Goal: Task Accomplishment & Management: Manage account settings

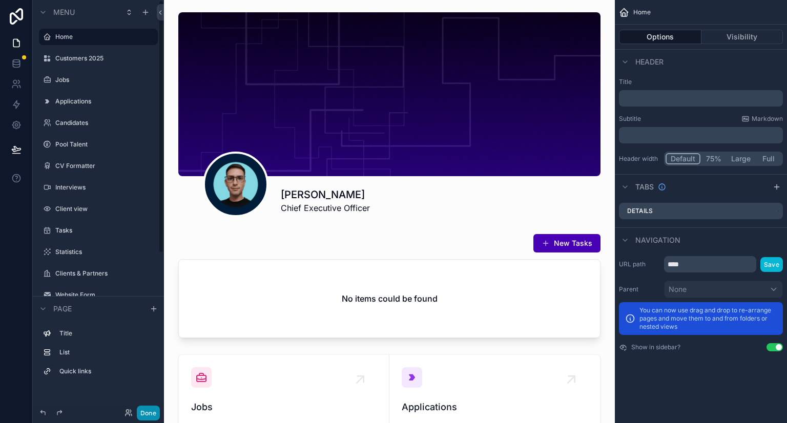
click at [149, 408] on button "Done" at bounding box center [148, 413] width 23 height 15
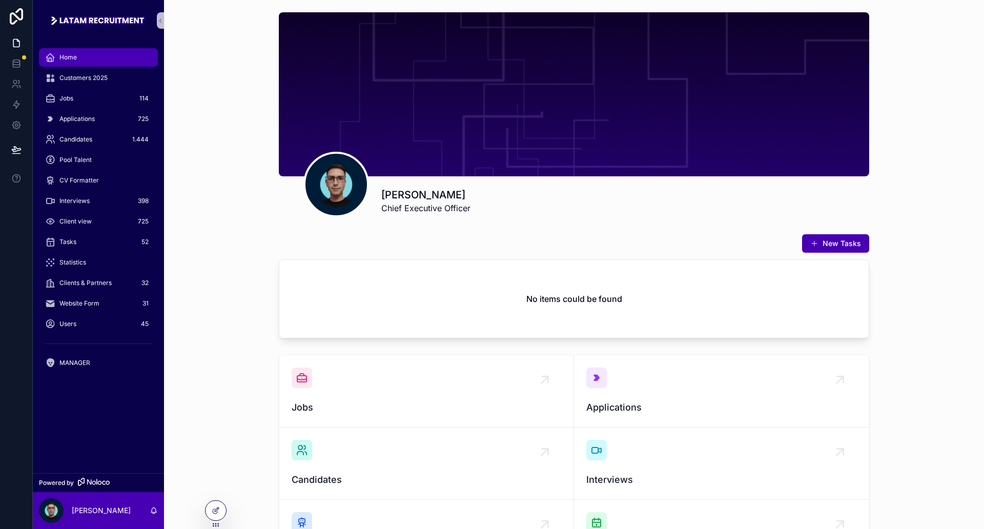
drag, startPoint x: 710, startPoint y: 1, endPoint x: 553, endPoint y: 215, distance: 265.5
click at [546, 221] on div "[PERSON_NAME] Chief Executive Officer New Tasks No items could be found Jobs Ap…" at bounding box center [574, 321] width 820 height 642
click at [94, 119] on span "Applications" at bounding box center [76, 119] width 35 height 8
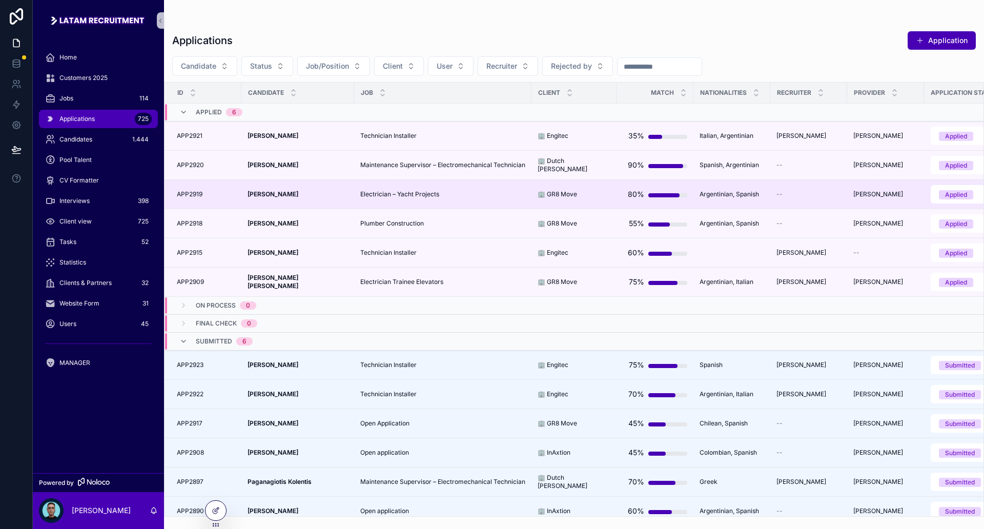
click at [433, 197] on span "Electrician – Yacht Projects" at bounding box center [399, 194] width 79 height 8
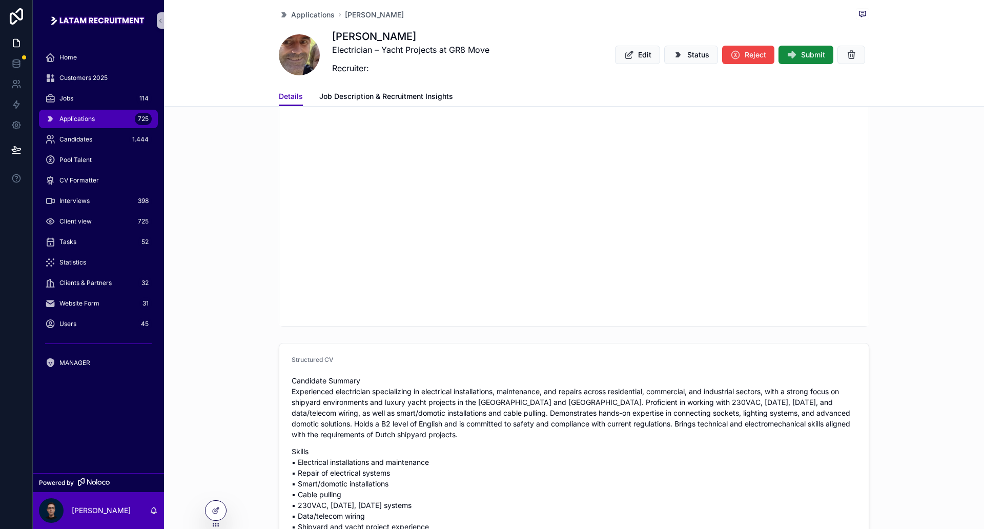
scroll to position [1666, 0]
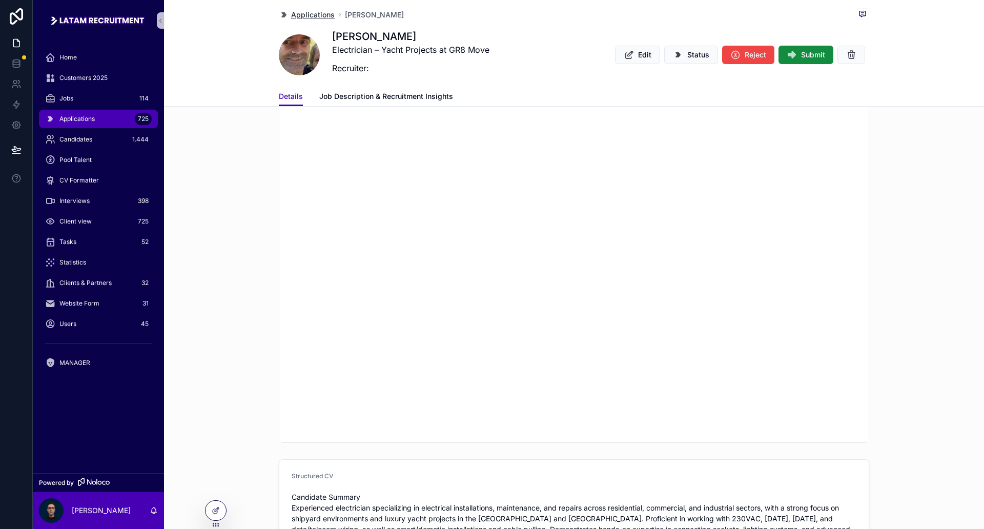
click at [313, 14] on span "Applications" at bounding box center [313, 15] width 44 height 10
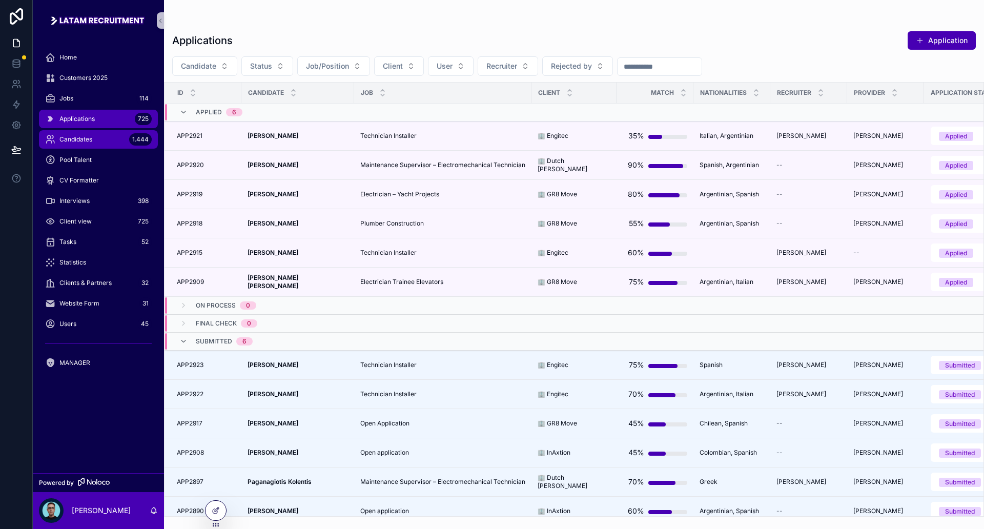
click at [92, 144] on div "Candidates 1.444" at bounding box center [98, 139] width 107 height 16
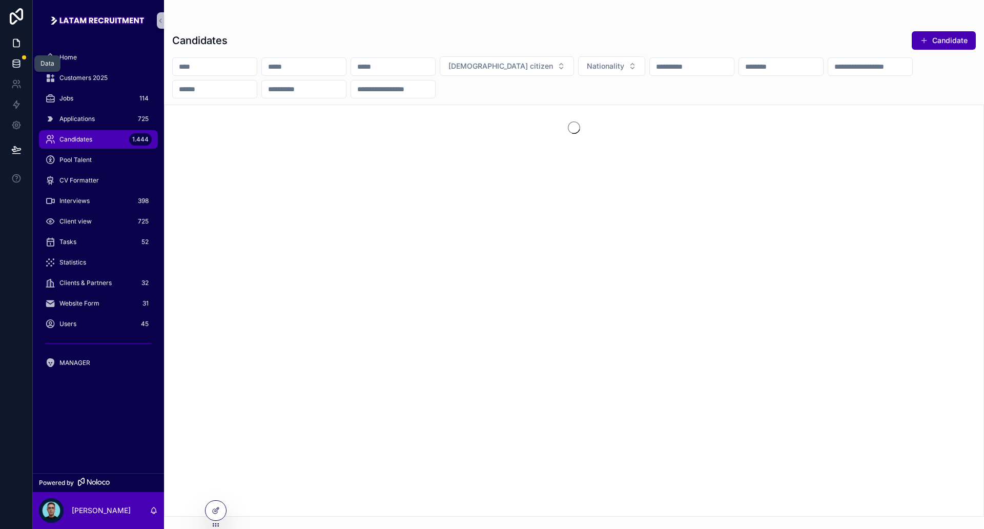
click at [20, 58] on icon at bounding box center [16, 63] width 10 height 10
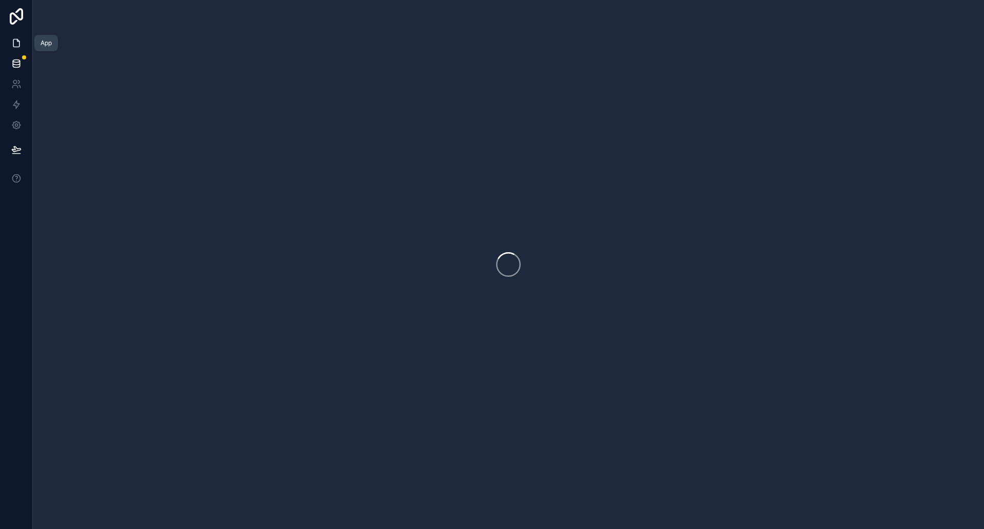
click at [23, 38] on link at bounding box center [16, 43] width 32 height 21
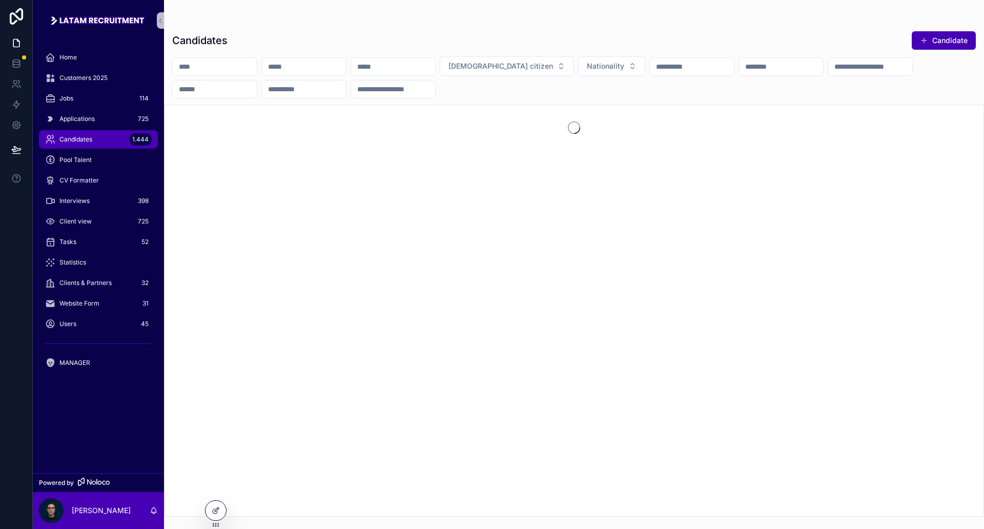
click at [329, 26] on div "Candidates Candidate [DEMOGRAPHIC_DATA] citizen Nationality" at bounding box center [574, 271] width 820 height 492
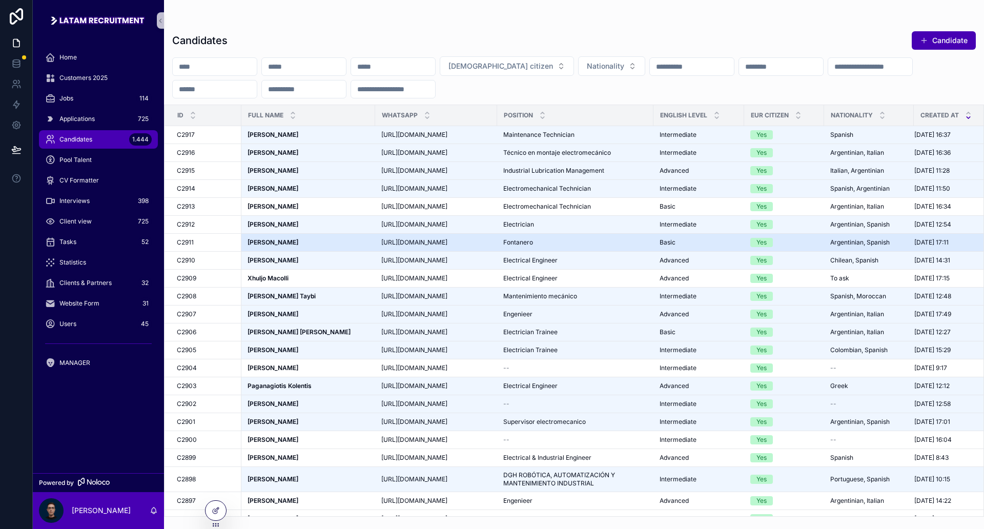
click at [298, 242] on strong "[PERSON_NAME]" at bounding box center [273, 242] width 51 height 8
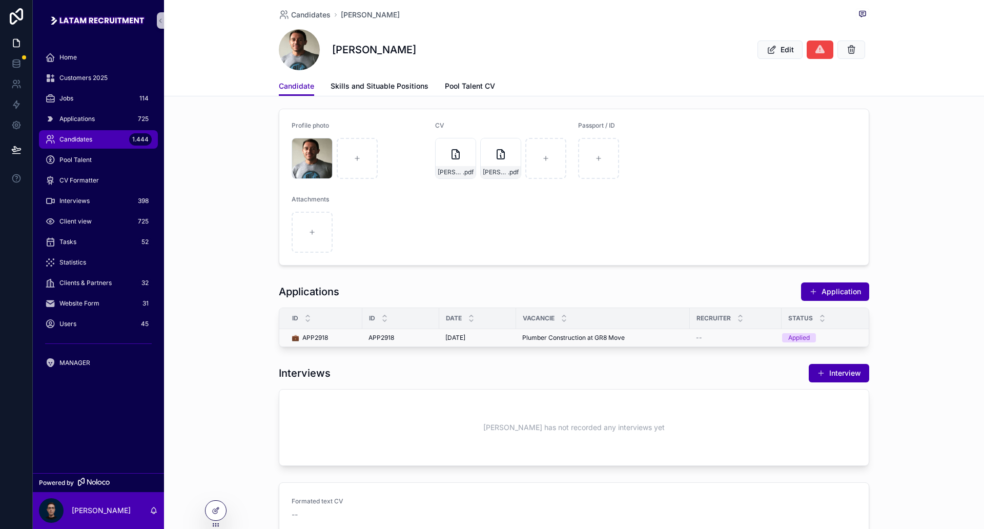
scroll to position [192, 0]
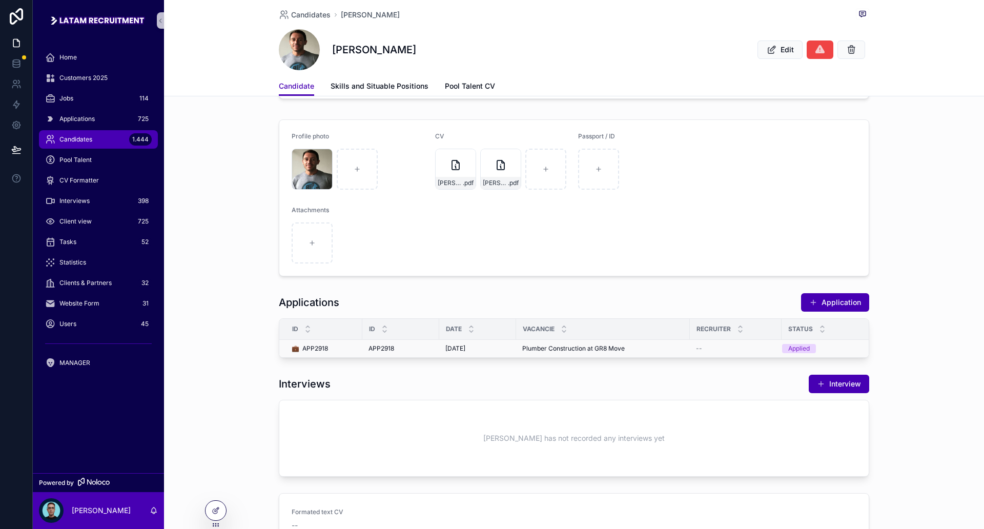
click at [752, 351] on div "--" at bounding box center [735, 348] width 79 height 8
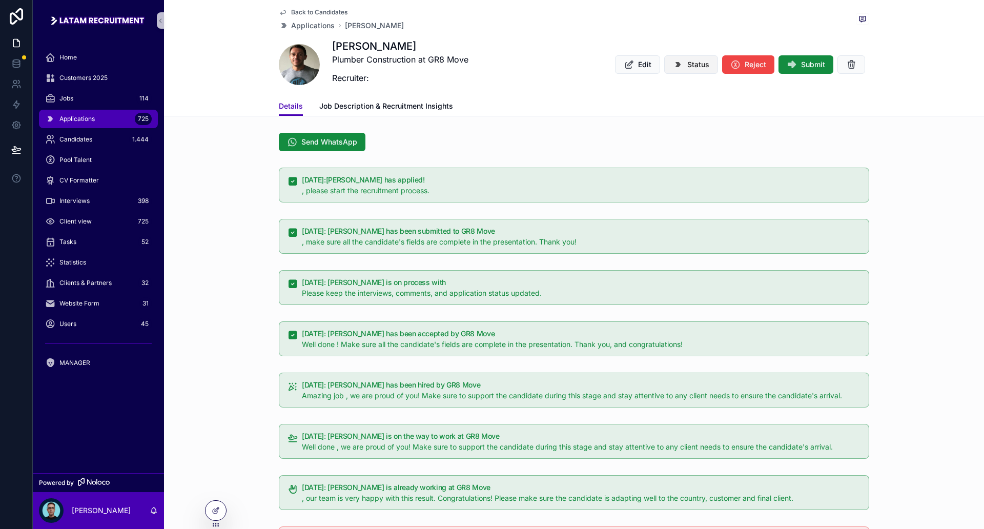
click at [687, 67] on span "Status" at bounding box center [698, 64] width 22 height 10
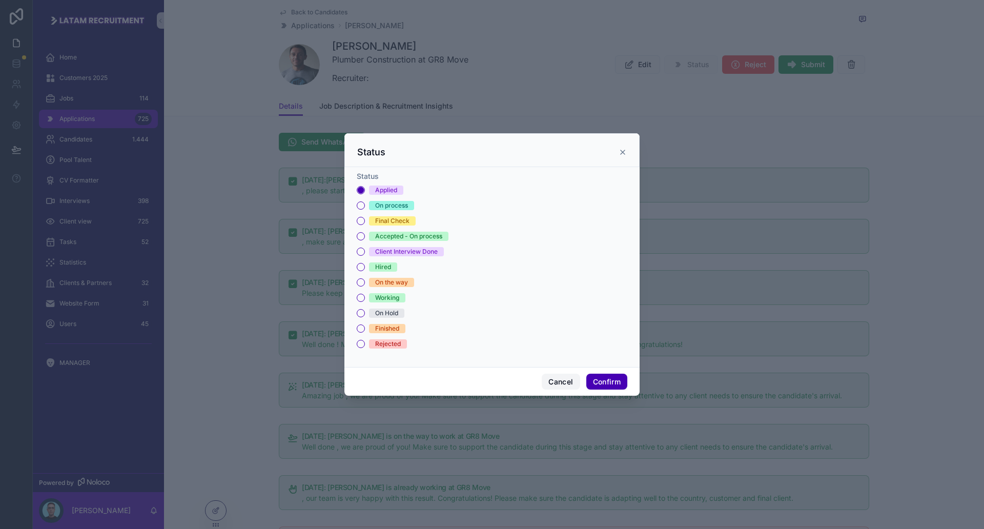
click at [561, 387] on button "Cancel" at bounding box center [561, 382] width 38 height 16
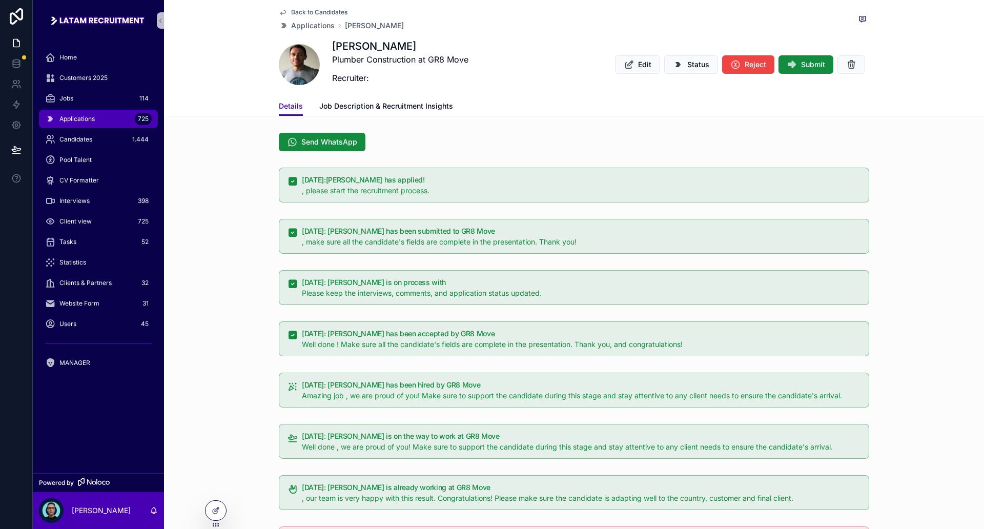
click at [105, 115] on div "Applications 725" at bounding box center [98, 119] width 107 height 16
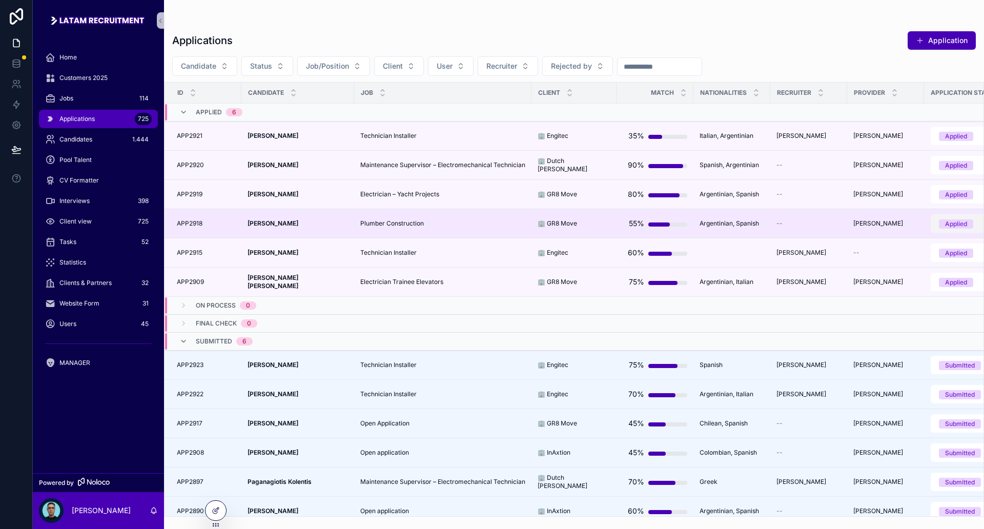
click at [787, 230] on button "Applied" at bounding box center [971, 223] width 80 height 18
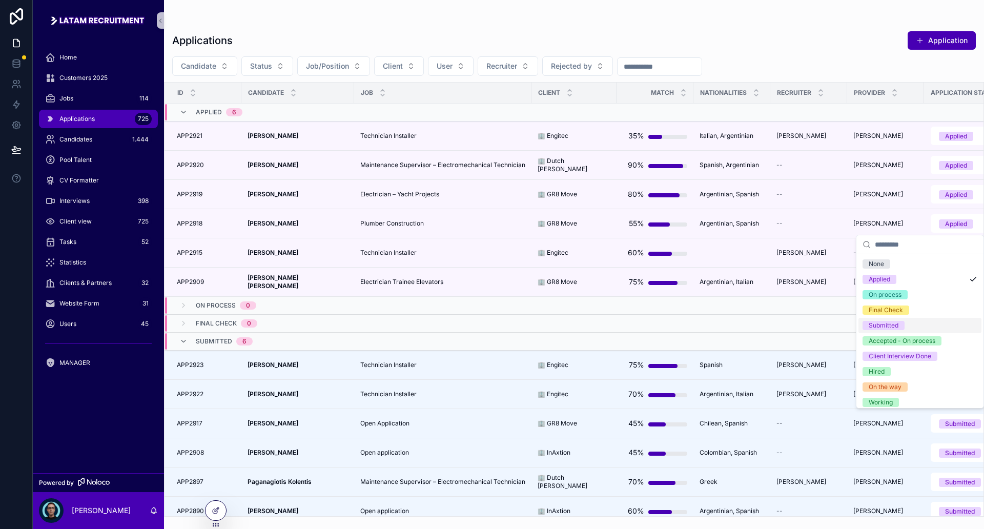
click at [787, 326] on span "Submitted" at bounding box center [884, 325] width 42 height 9
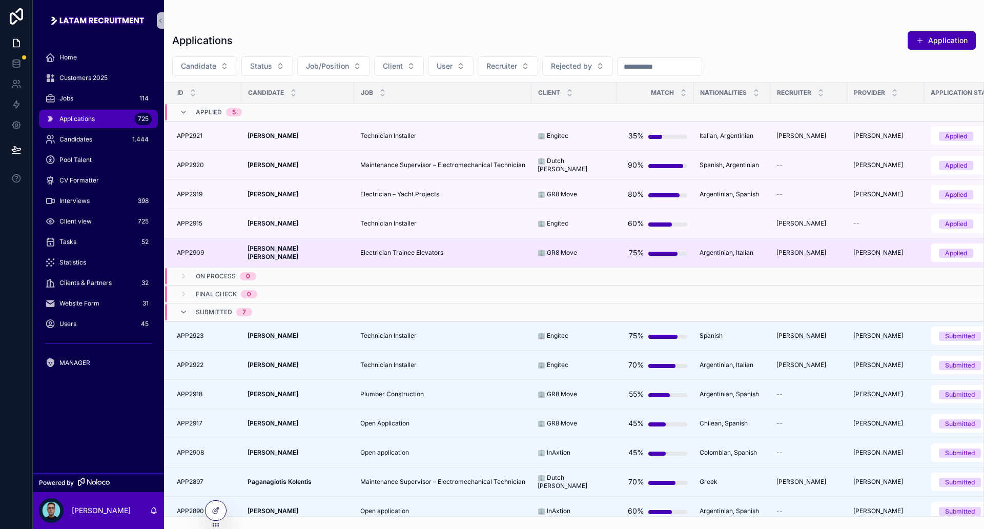
click at [427, 253] on span "Electrician Trainee Elevators" at bounding box center [401, 253] width 83 height 8
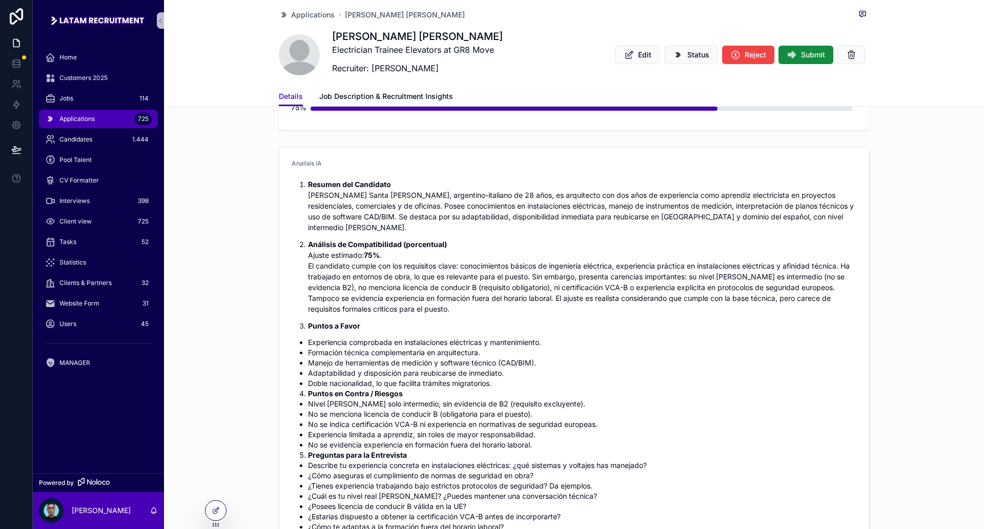
scroll to position [384, 0]
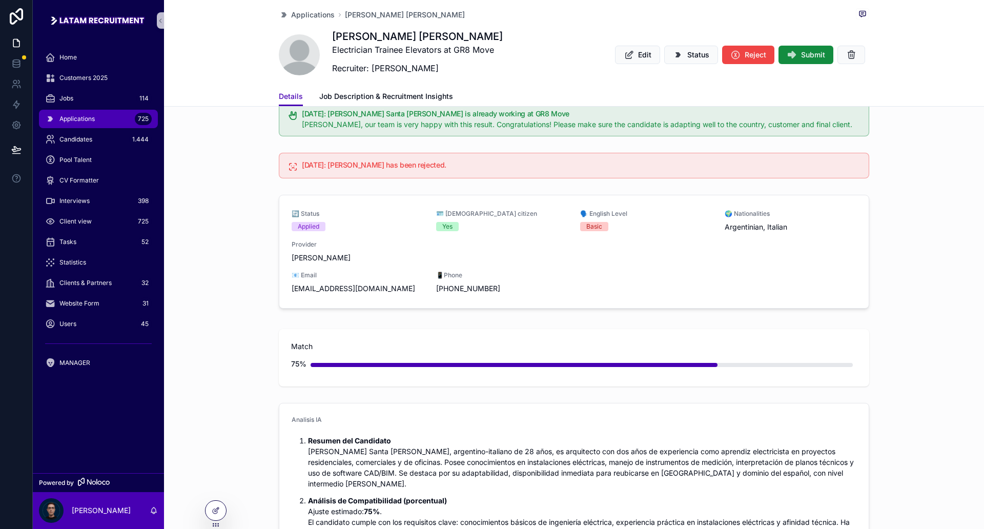
click at [252, 245] on div "🔄 Status Applied 🪪 [DEMOGRAPHIC_DATA] citizen Yes 🗣️ English Level Basic 🌍 Nati…" at bounding box center [574, 254] width 820 height 126
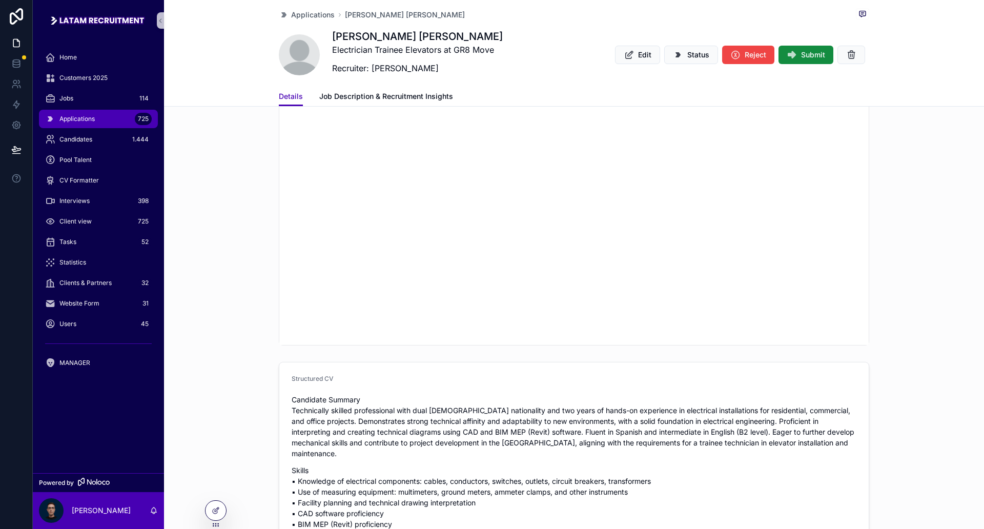
scroll to position [1602, 0]
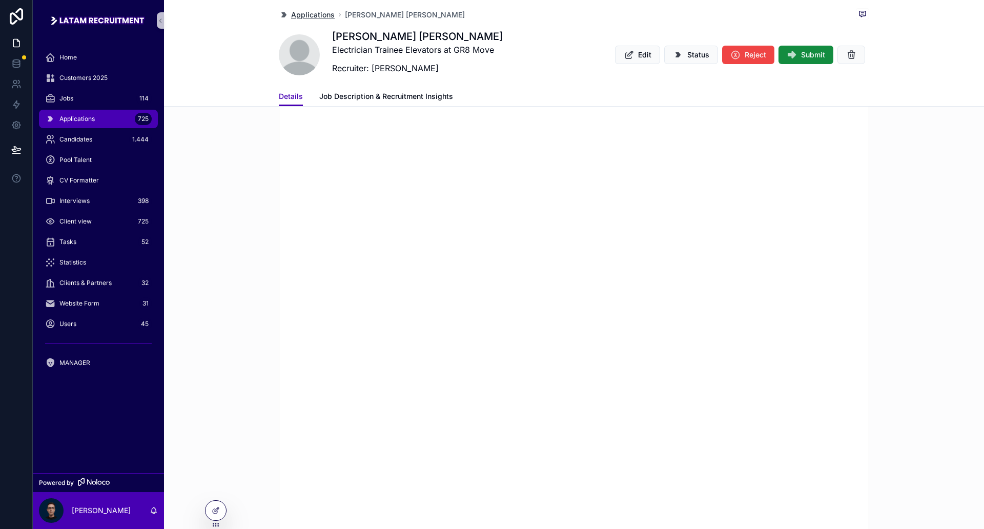
click at [298, 13] on span "Applications" at bounding box center [313, 15] width 44 height 10
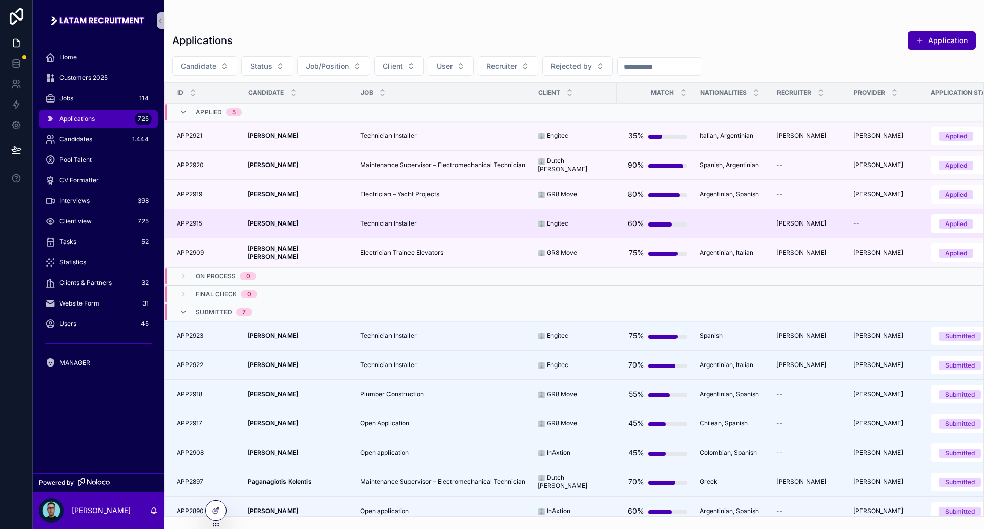
click at [413, 223] on div "Technician Installer Technician Installer" at bounding box center [442, 223] width 165 height 8
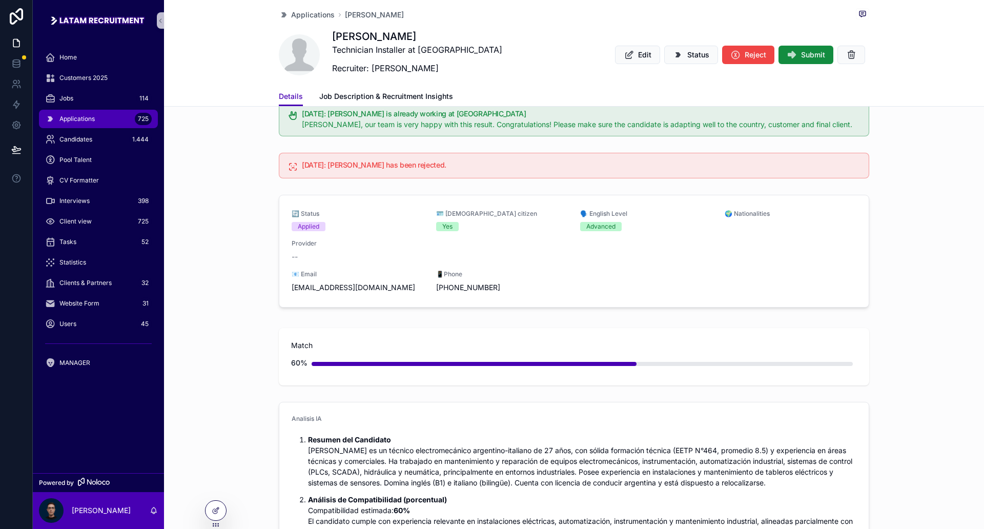
scroll to position [320, 0]
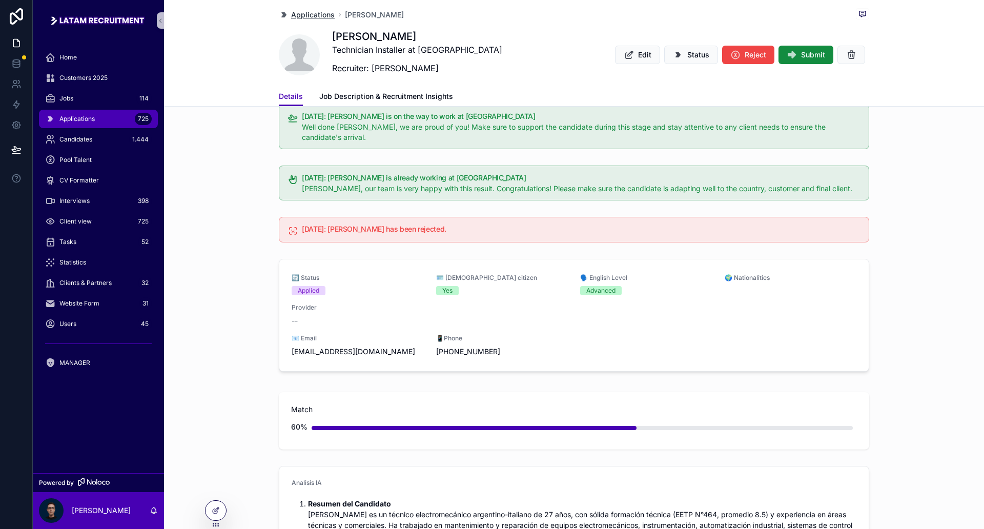
click at [308, 12] on span "Applications" at bounding box center [313, 15] width 44 height 10
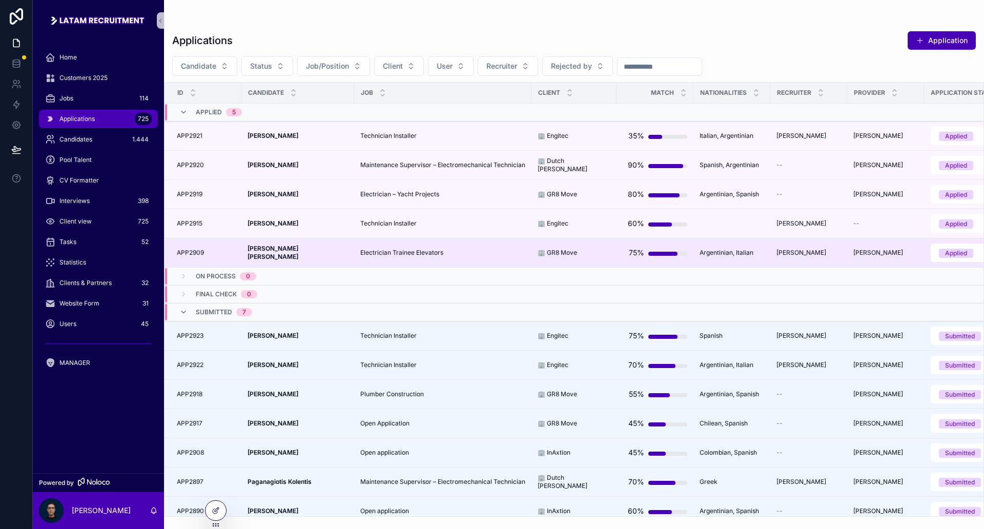
click at [324, 249] on div "[PERSON_NAME] Santa [PERSON_NAME] Santa [PERSON_NAME]" at bounding box center [298, 253] width 100 height 16
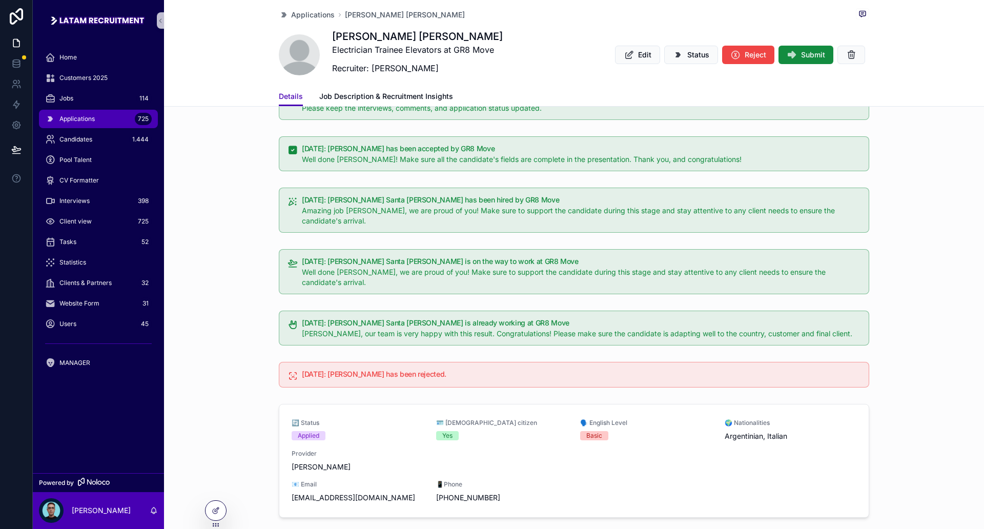
scroll to position [320, 0]
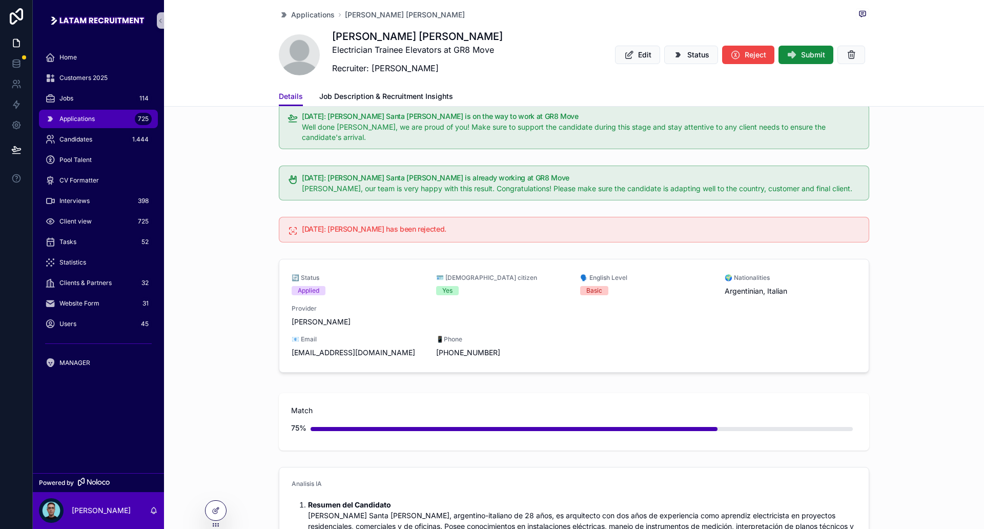
click at [319, 231] on h5 "[DATE]: [PERSON_NAME] has been rejected." at bounding box center [581, 229] width 559 height 7
click at [230, 173] on div "[DATE]: [PERSON_NAME] Santa [PERSON_NAME] is already working at GR8 Move [PERSO…" at bounding box center [574, 182] width 820 height 43
click at [16, 130] on link at bounding box center [16, 125] width 32 height 21
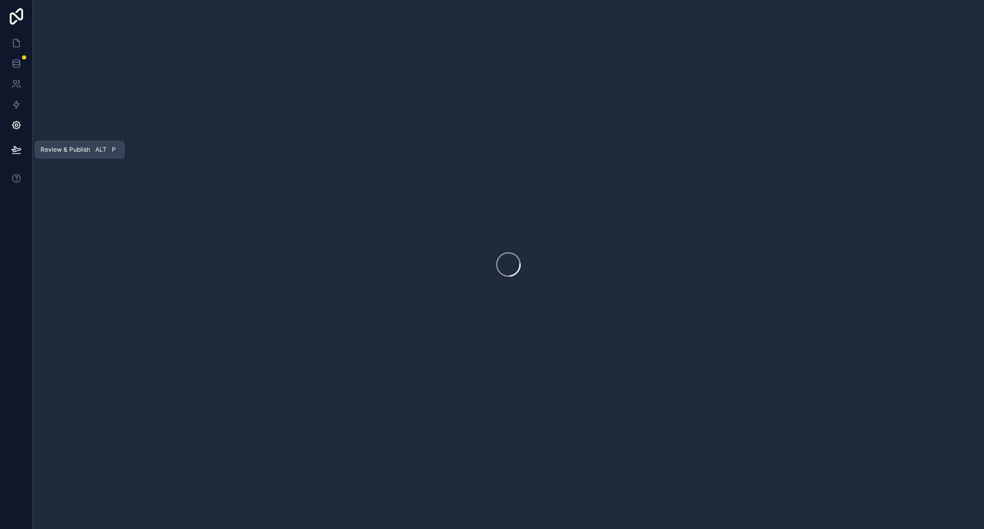
click at [19, 150] on icon at bounding box center [16, 149] width 9 height 5
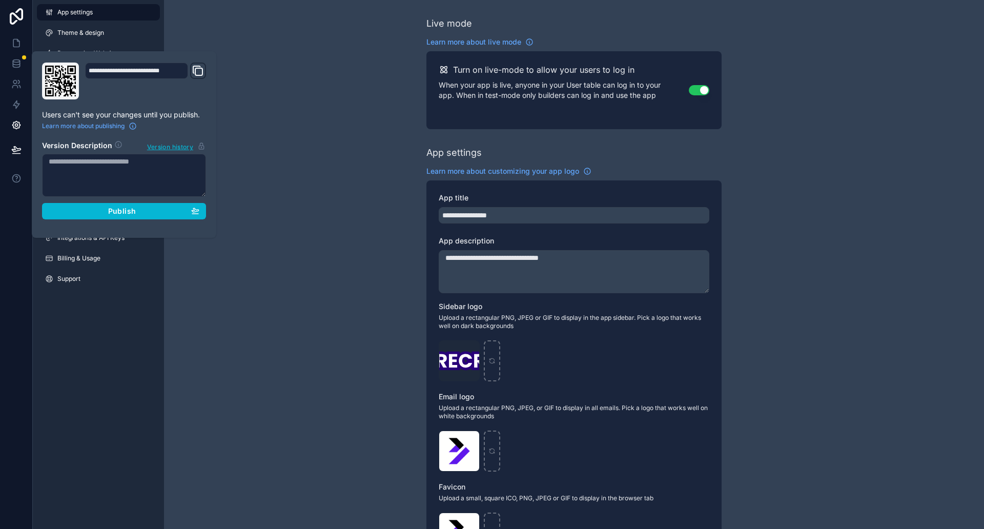
click at [140, 166] on textarea at bounding box center [124, 175] width 164 height 43
click at [168, 70] on div "**********" at bounding box center [136, 71] width 103 height 16
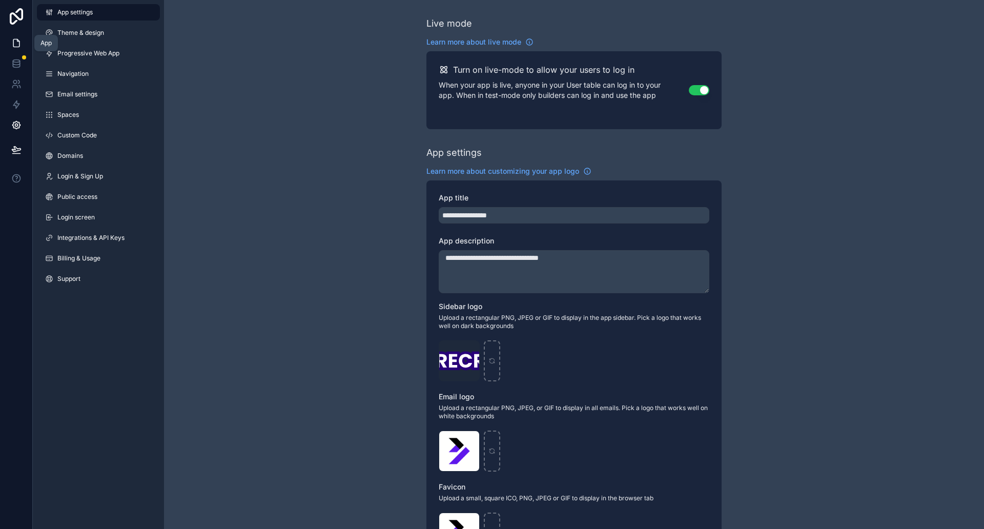
click at [16, 47] on icon at bounding box center [16, 43] width 6 height 8
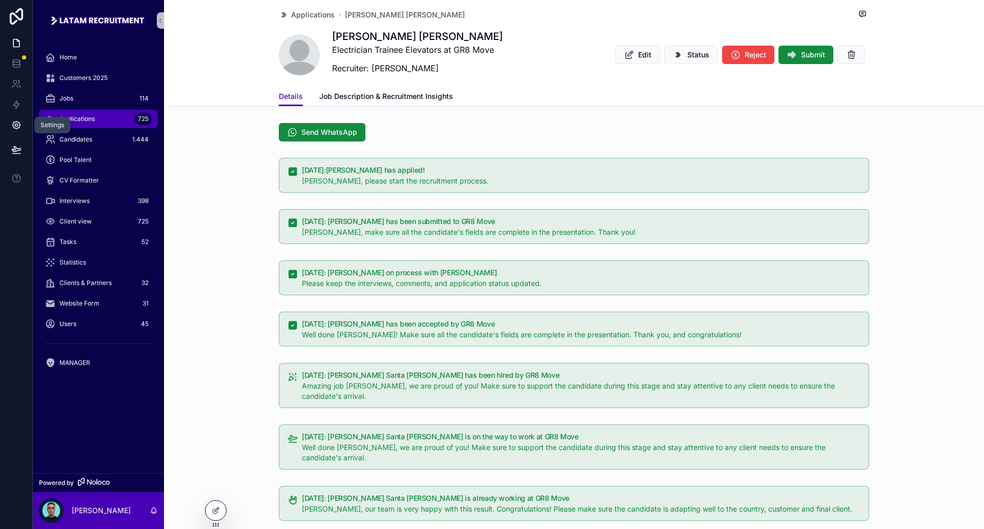
click at [18, 125] on icon at bounding box center [16, 125] width 10 height 10
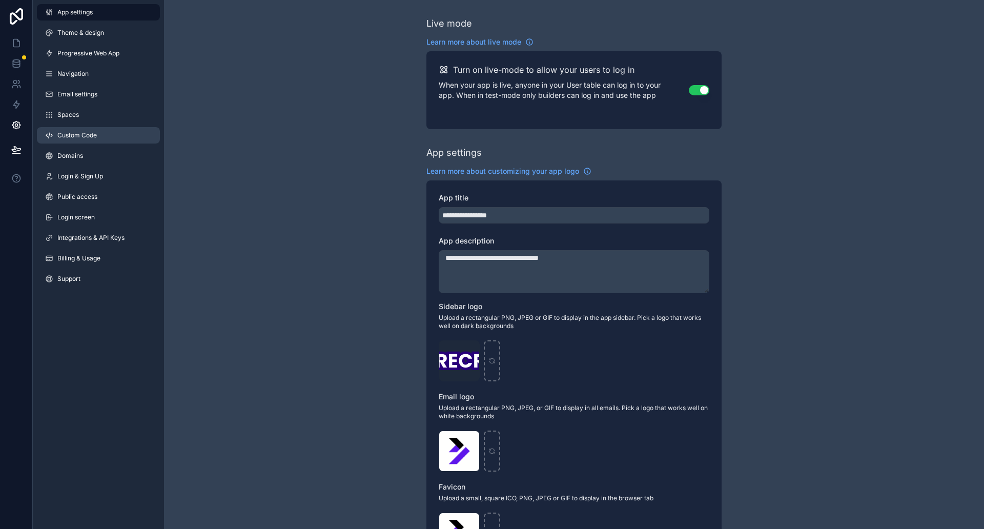
click at [95, 136] on span "Custom Code" at bounding box center [76, 135] width 39 height 8
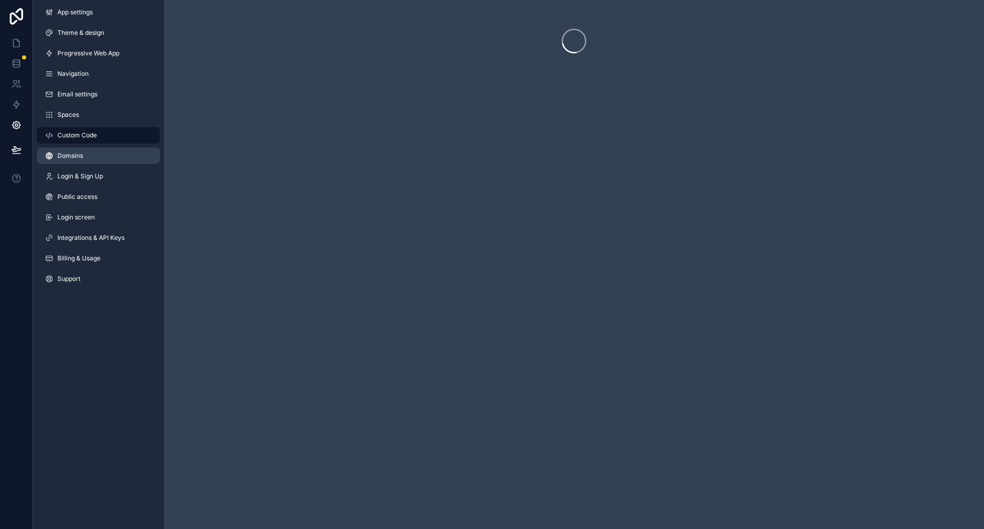
click at [94, 148] on link "Domains" at bounding box center [98, 156] width 123 height 16
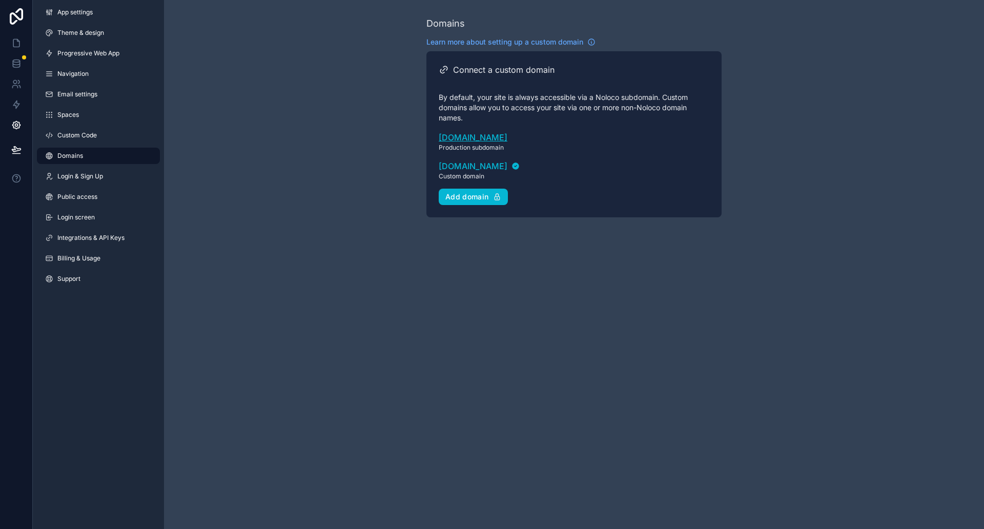
click at [495, 138] on link "[DOMAIN_NAME]" at bounding box center [574, 137] width 271 height 12
click at [679, 172] on icon "scrollable content" at bounding box center [679, 170] width 10 height 10
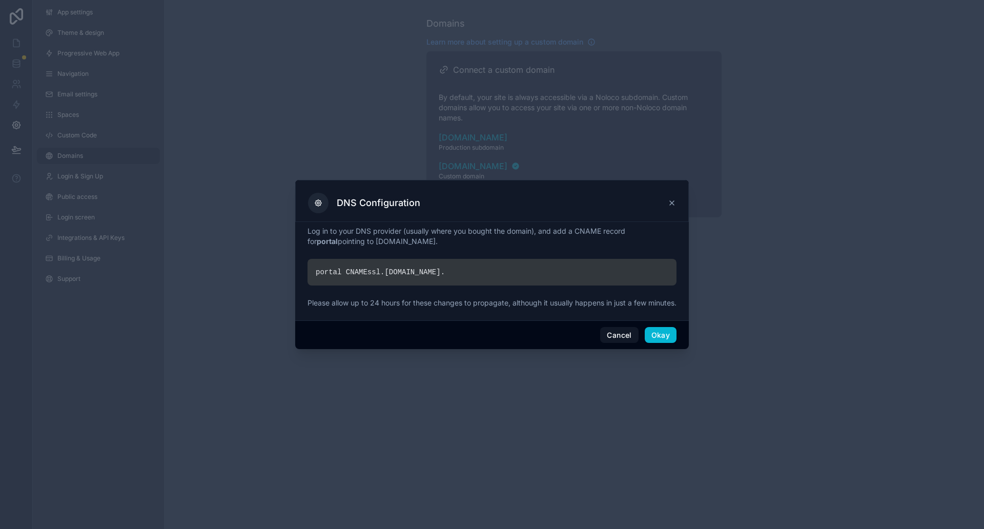
click at [776, 282] on div at bounding box center [492, 264] width 984 height 529
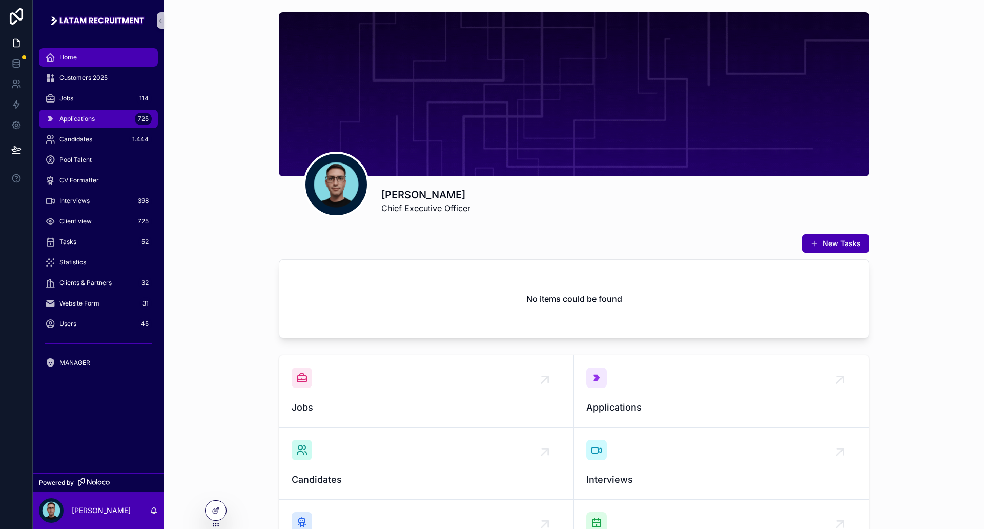
click at [91, 123] on span "Applications" at bounding box center [76, 119] width 35 height 8
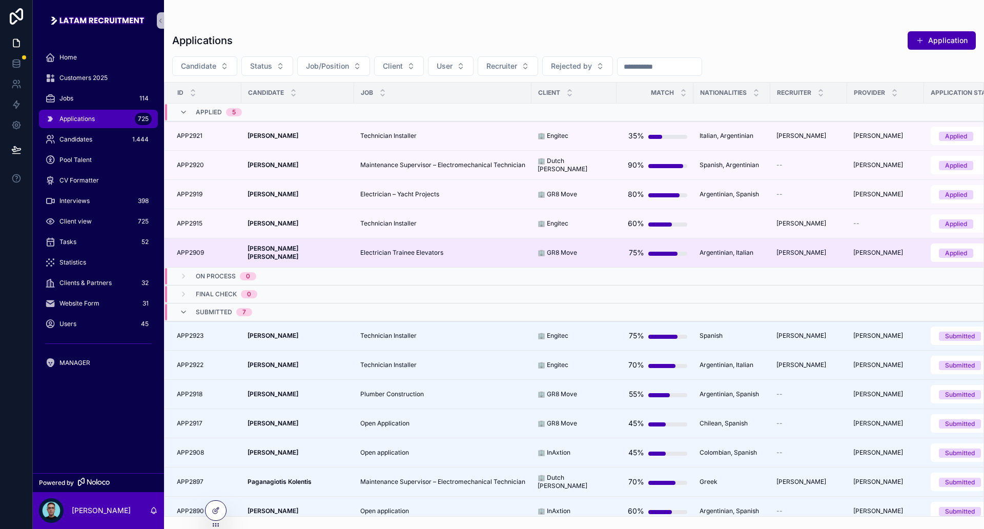
click at [286, 248] on strong "[PERSON_NAME] [PERSON_NAME]" at bounding box center [274, 253] width 52 height 16
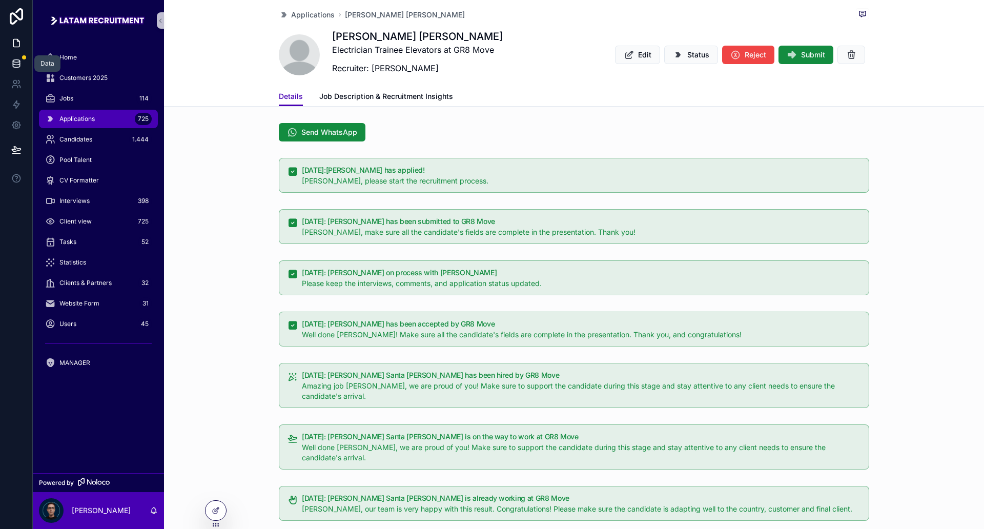
click at [12, 64] on icon at bounding box center [16, 63] width 10 height 10
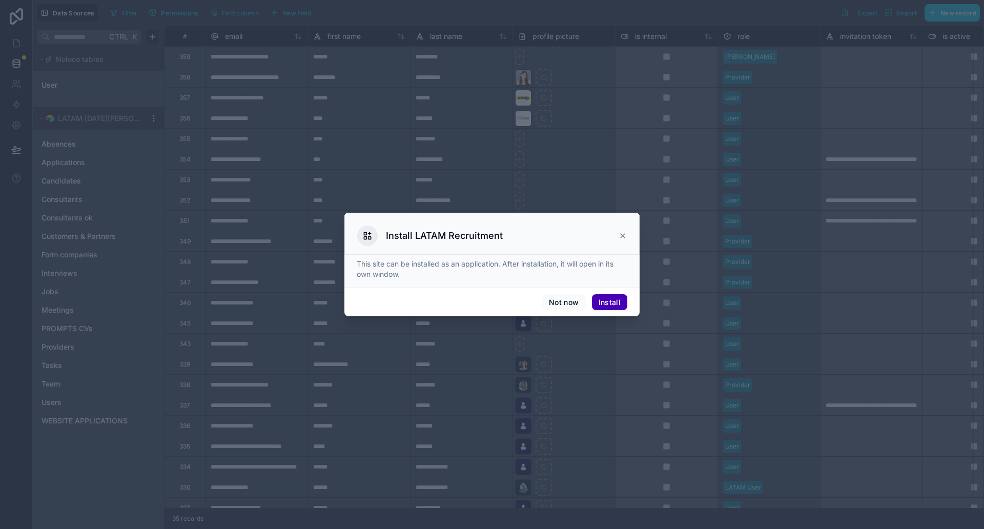
click at [620, 234] on icon at bounding box center [623, 236] width 8 height 8
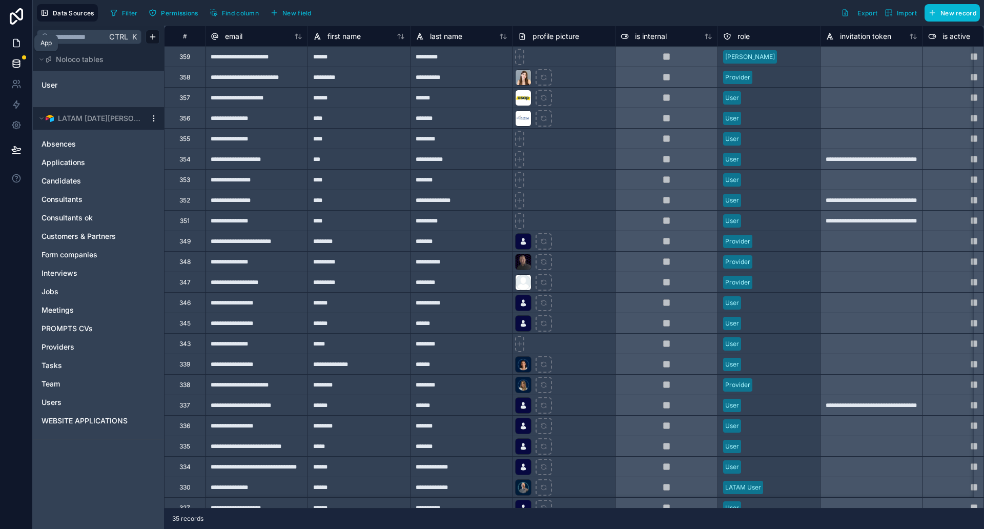
click at [12, 46] on icon at bounding box center [16, 43] width 10 height 10
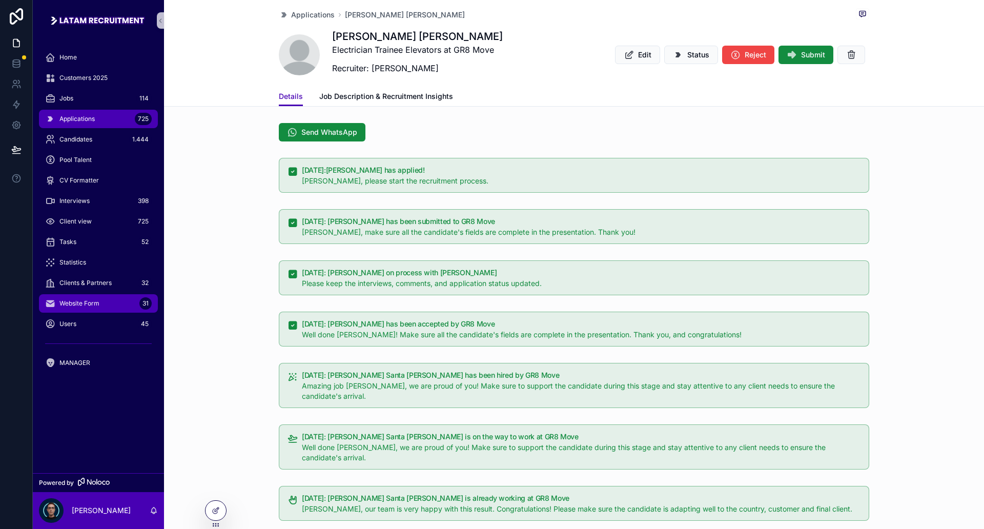
click at [106, 301] on div "Website Form 31" at bounding box center [98, 303] width 107 height 16
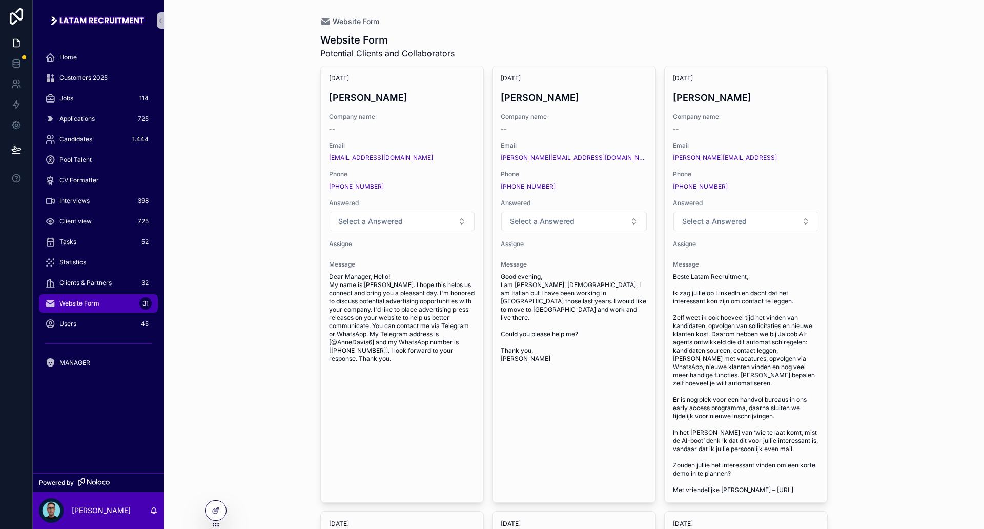
click at [265, 173] on div "Website Form Website Form Potential Clients and Collaborators 26/9/2025 Annie D…" at bounding box center [574, 264] width 820 height 529
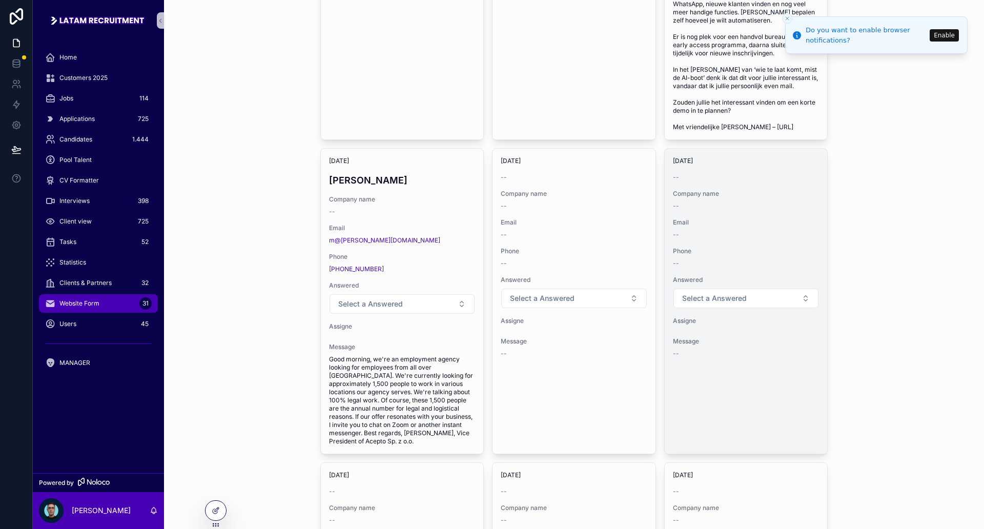
scroll to position [384, 0]
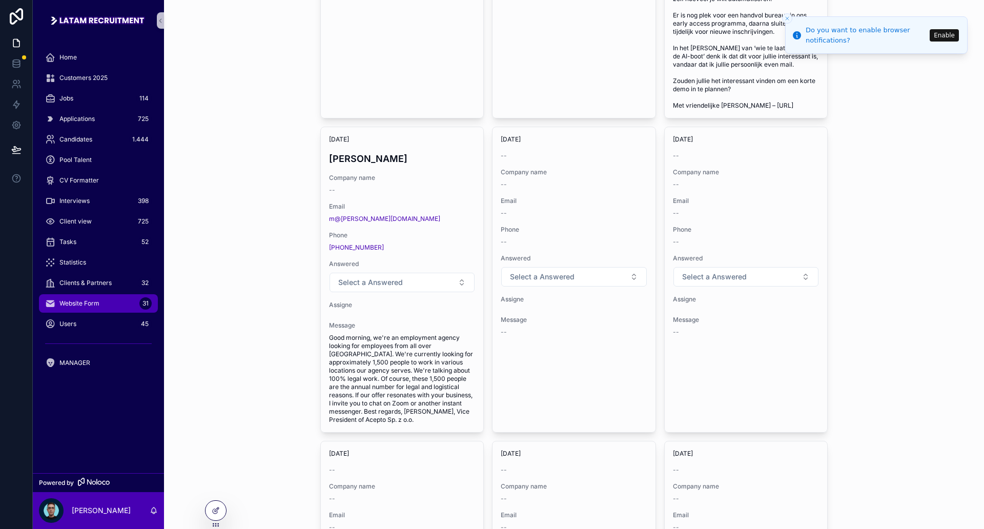
click at [210, 279] on div "Website Form Website Form Potential Clients and Collaborators 26/9/2025 Annie D…" at bounding box center [574, 264] width 820 height 529
click at [230, 268] on div "Website Form Website Form Potential Clients and Collaborators 26/9/2025 Annie D…" at bounding box center [574, 264] width 820 height 529
click at [234, 262] on div "Website Form Website Form Potential Clients and Collaborators 26/9/2025 Annie D…" at bounding box center [574, 264] width 820 height 529
click at [255, 289] on div "Website Form Website Form Potential Clients and Collaborators 26/9/2025 Annie D…" at bounding box center [574, 264] width 820 height 529
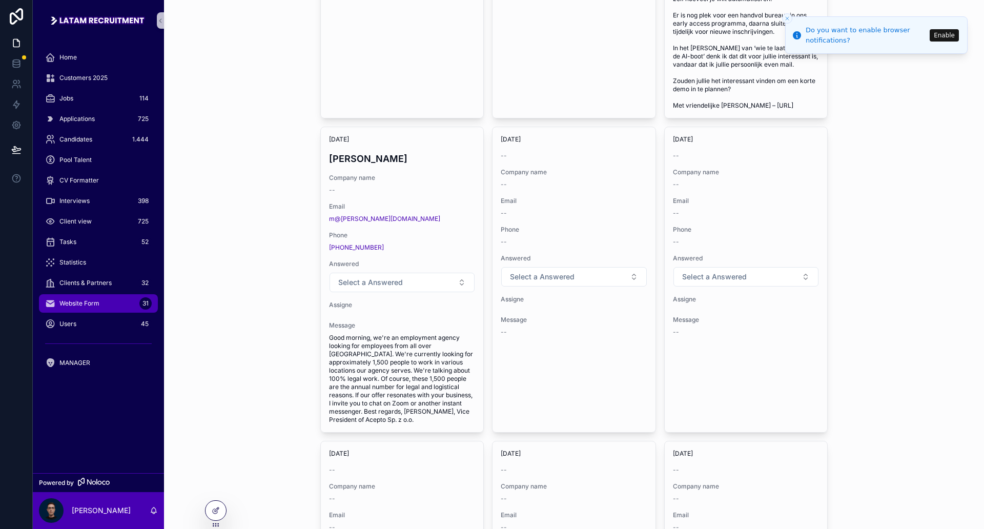
click at [255, 289] on div "Website Form Website Form Potential Clients and Collaborators 26/9/2025 Annie D…" at bounding box center [574, 264] width 820 height 529
click at [271, 360] on div "Website Form Website Form Potential Clients and Collaborators 26/9/2025 Annie D…" at bounding box center [574, 264] width 820 height 529
click at [272, 341] on div "Website Form Website Form Potential Clients and Collaborators 26/9/2025 Annie D…" at bounding box center [574, 264] width 820 height 529
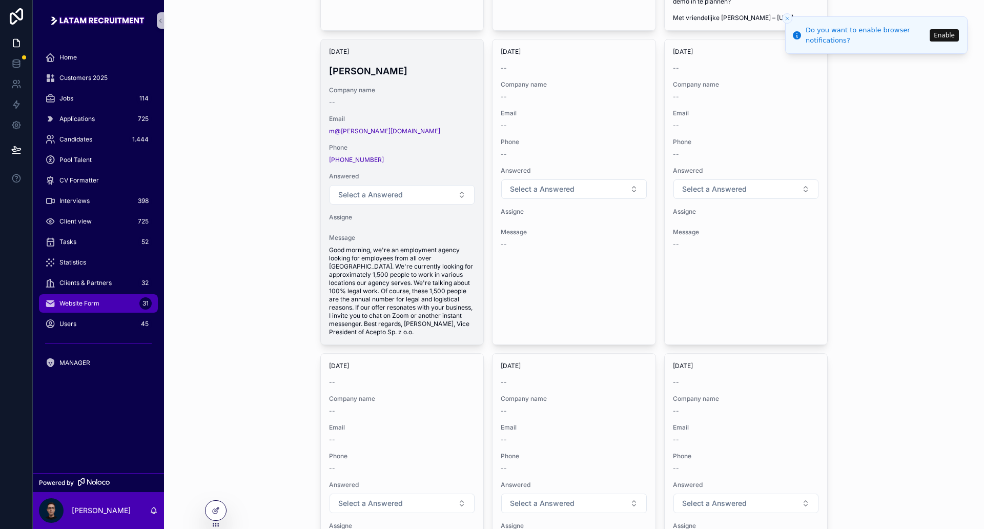
scroll to position [513, 0]
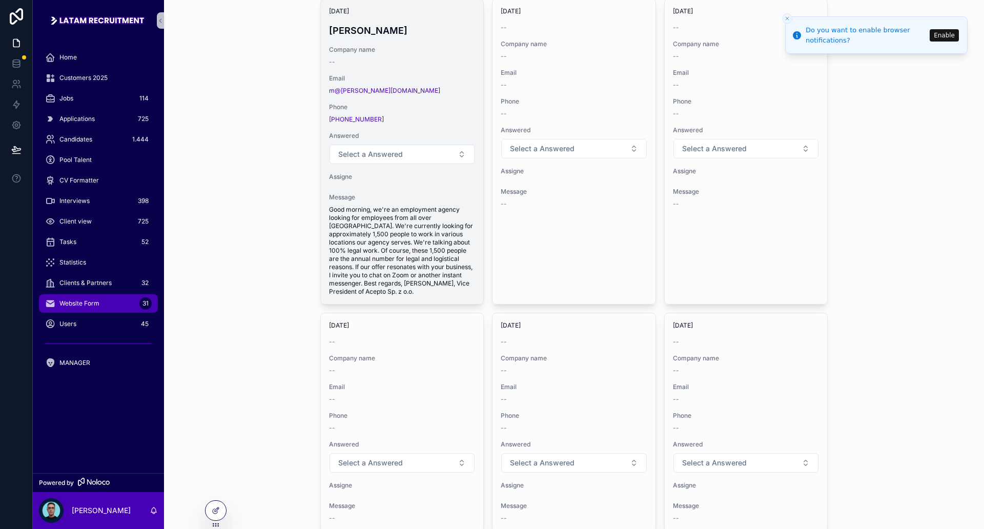
click at [377, 248] on span "Good morning, we're an employment agency looking for employees from all over La…" at bounding box center [402, 251] width 147 height 90
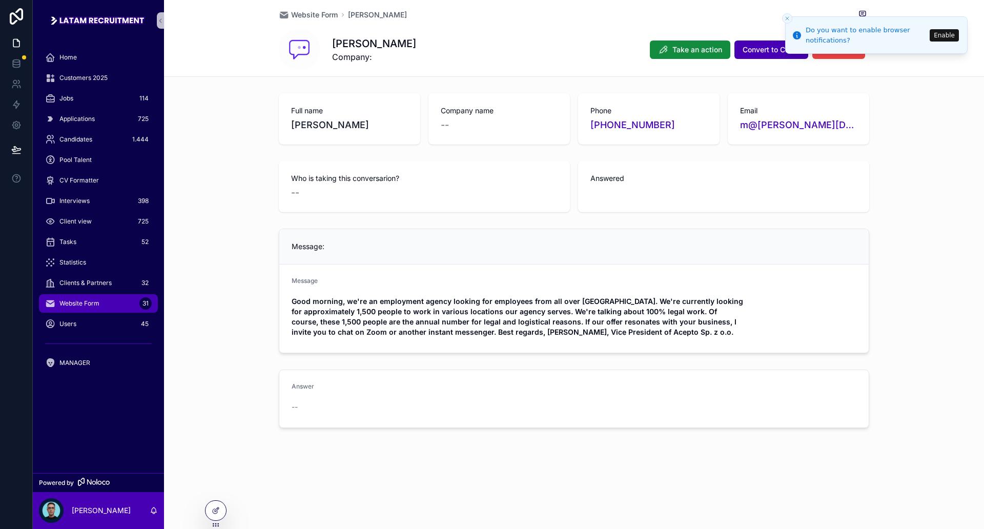
drag, startPoint x: 672, startPoint y: 126, endPoint x: 587, endPoint y: 126, distance: 84.1
click at [587, 126] on div "Phone +48 602 338 506" at bounding box center [648, 118] width 141 height 51
click at [862, 314] on form "Message Good morning, we're an employment agency looking for employees from all…" at bounding box center [573, 309] width 589 height 88
click at [941, 35] on button "Enable" at bounding box center [944, 35] width 29 height 12
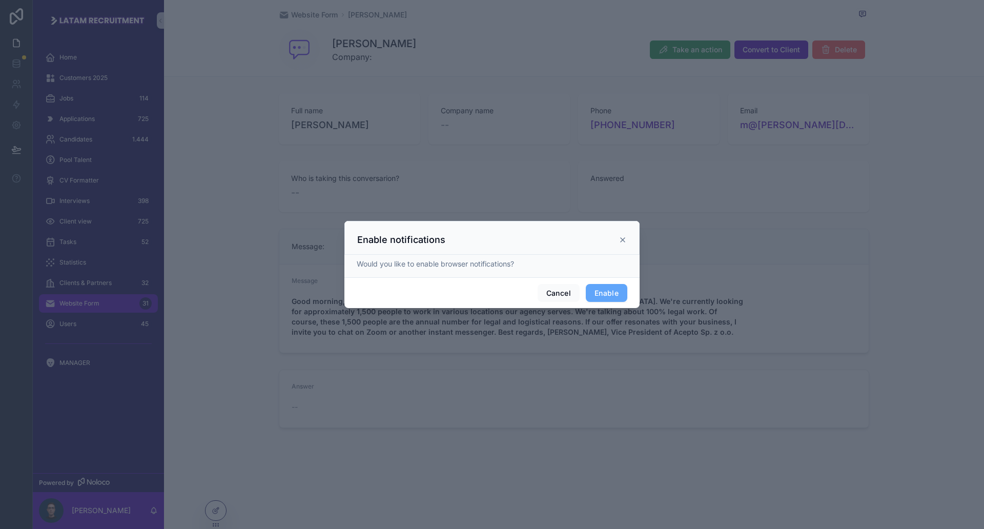
click at [629, 242] on div "Enable notifications" at bounding box center [491, 238] width 295 height 34
click at [628, 242] on div "Enable notifications" at bounding box center [491, 238] width 295 height 34
click at [624, 236] on icon at bounding box center [623, 240] width 8 height 8
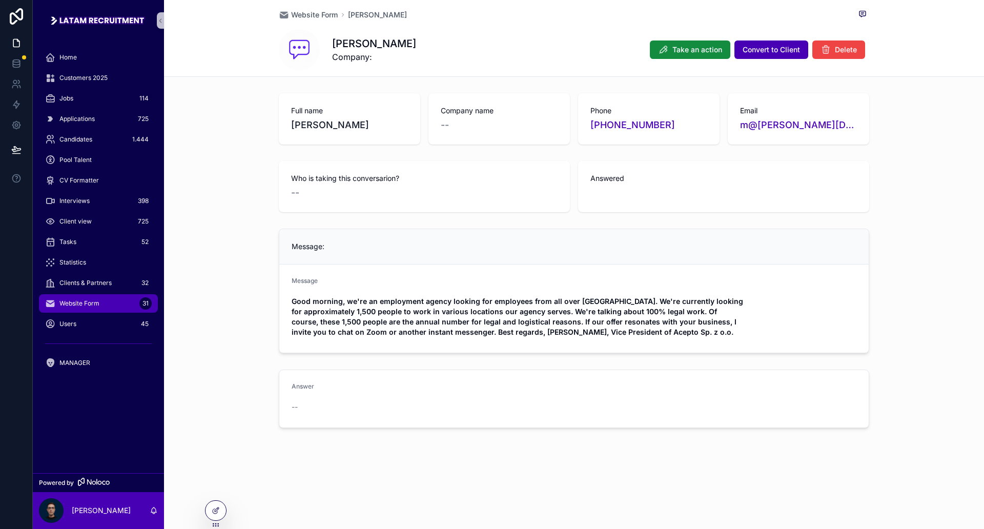
click at [928, 221] on div "Full name Michal Nestorowicz Company name -- Phone +48 602 338 506 Email m@nest…" at bounding box center [574, 260] width 820 height 343
click at [880, 370] on div "Answer --" at bounding box center [574, 398] width 820 height 67
click at [293, 20] on div "Website Form Michal Nestorowicz" at bounding box center [574, 14] width 591 height 13
click at [298, 16] on span "Website Form" at bounding box center [314, 15] width 47 height 10
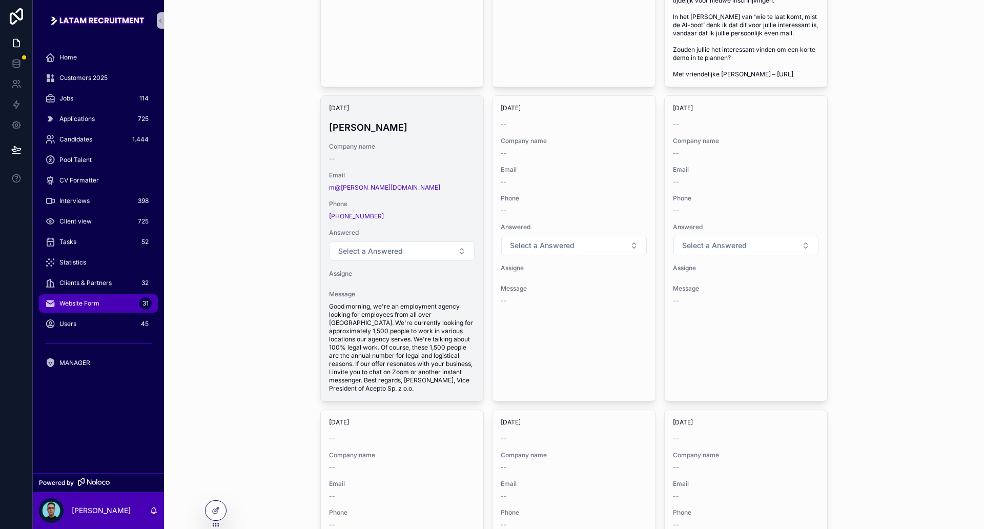
scroll to position [449, 0]
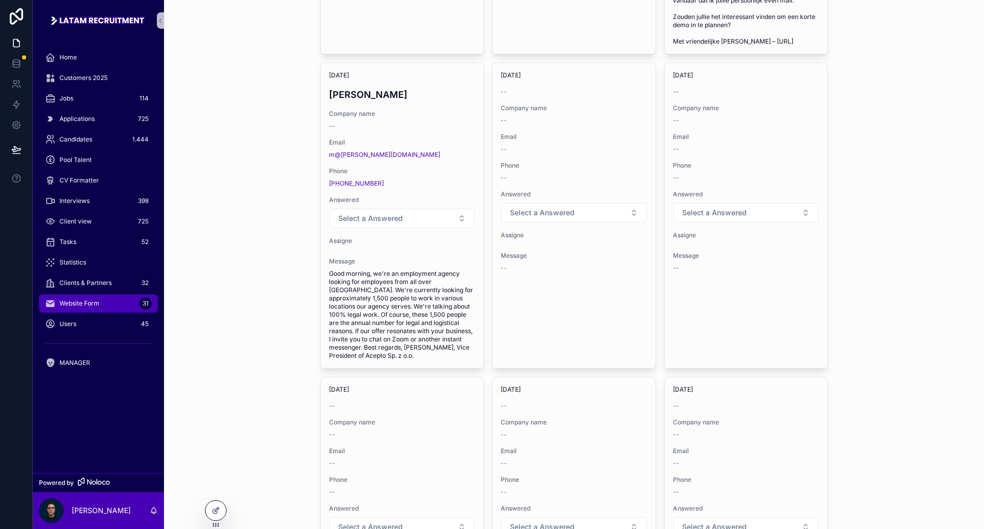
click at [281, 322] on div "Website Form Website Form Potential Clients and Collaborators 26/9/2025 Annie D…" at bounding box center [574, 264] width 820 height 529
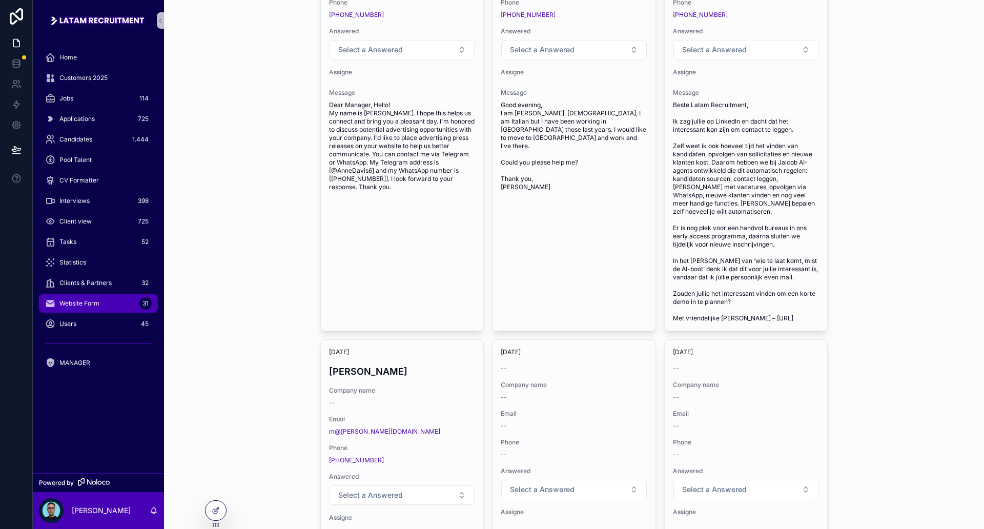
scroll to position [0, 0]
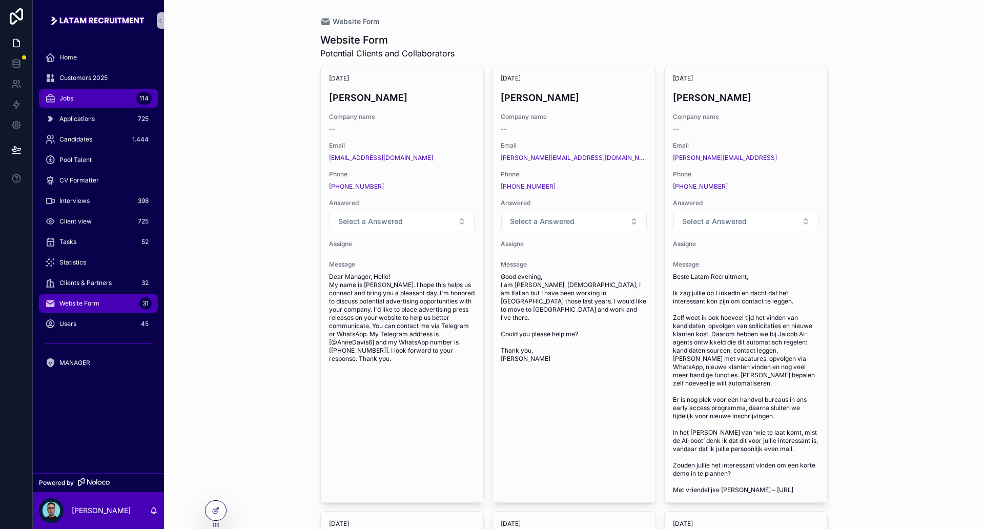
click at [87, 92] on div "Jobs 114" at bounding box center [98, 98] width 107 height 16
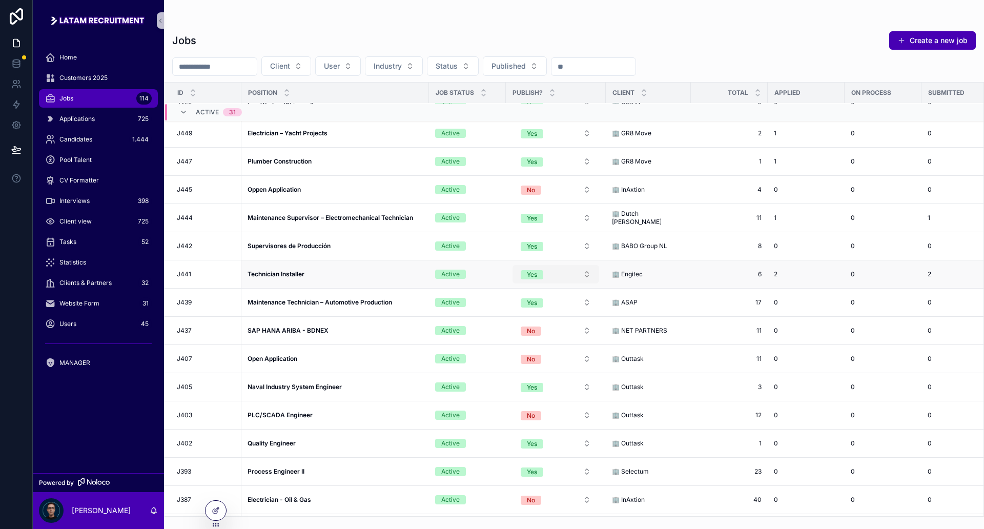
scroll to position [256, 0]
click at [550, 306] on button "Yes" at bounding box center [556, 302] width 87 height 18
click at [535, 371] on div "No" at bounding box center [556, 372] width 123 height 15
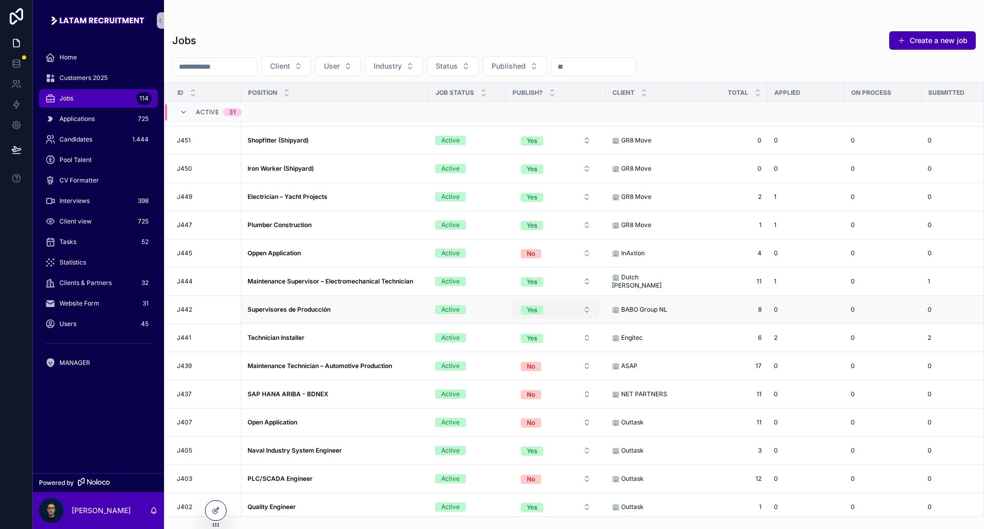
click at [554, 311] on button "Yes" at bounding box center [556, 309] width 87 height 18
click at [535, 376] on div "No" at bounding box center [556, 380] width 123 height 15
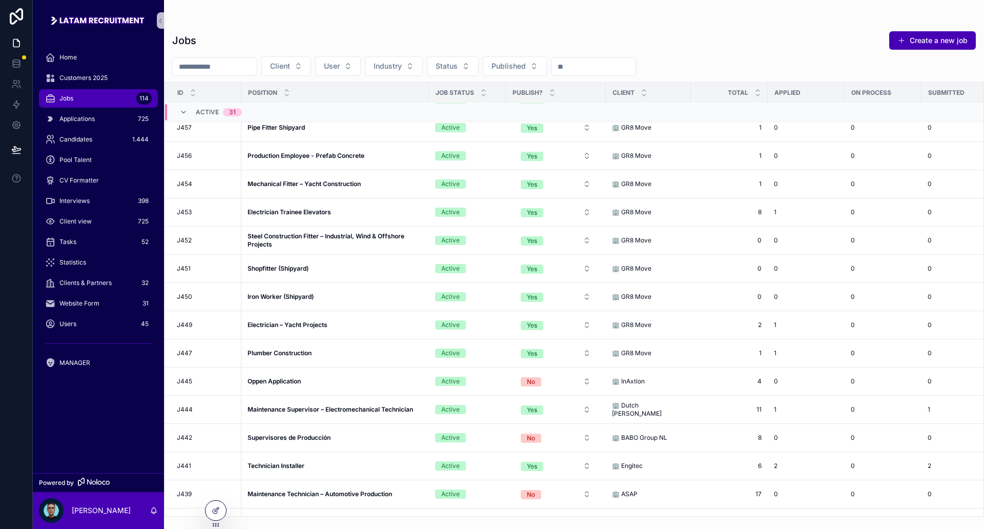
scroll to position [0, 0]
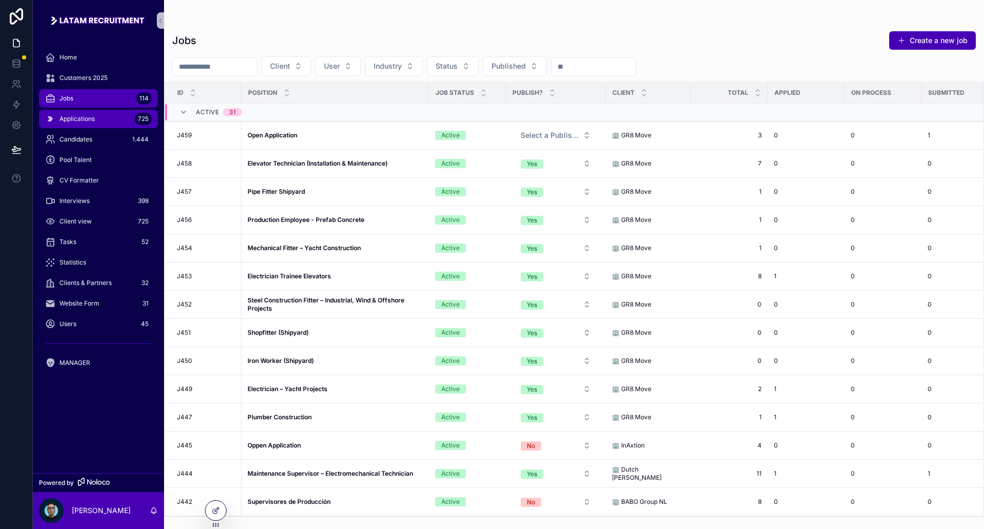
click at [73, 117] on span "Applications" at bounding box center [76, 119] width 35 height 8
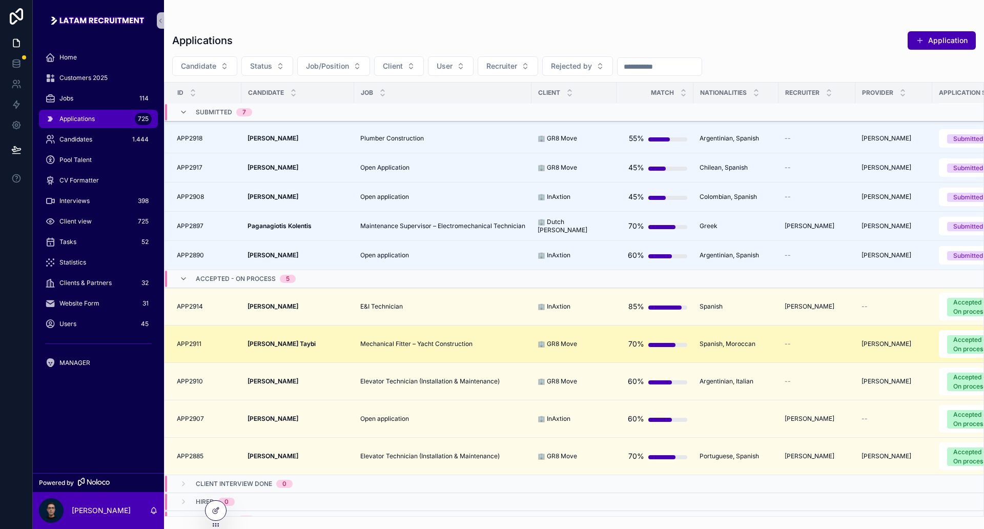
scroll to position [256, 0]
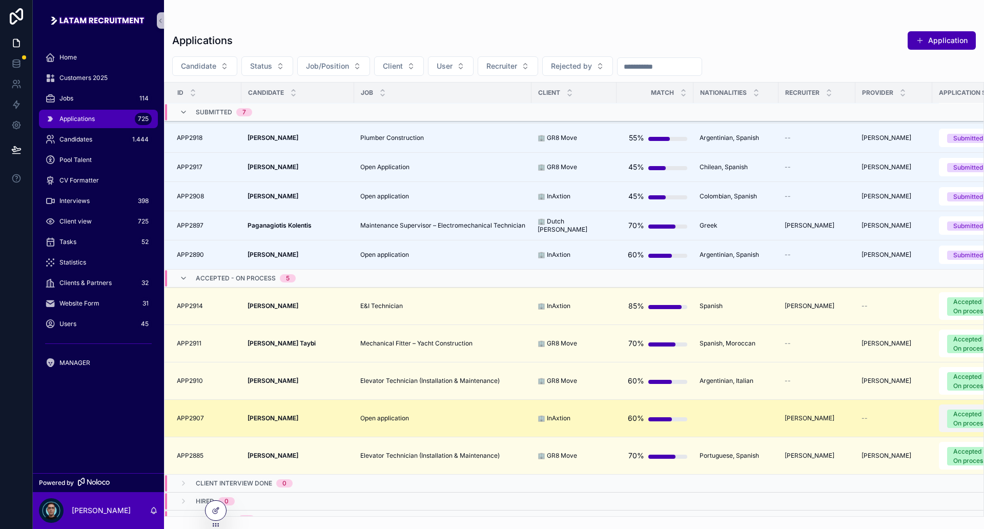
click at [955, 421] on div "Accepted - On process" at bounding box center [972, 419] width 39 height 18
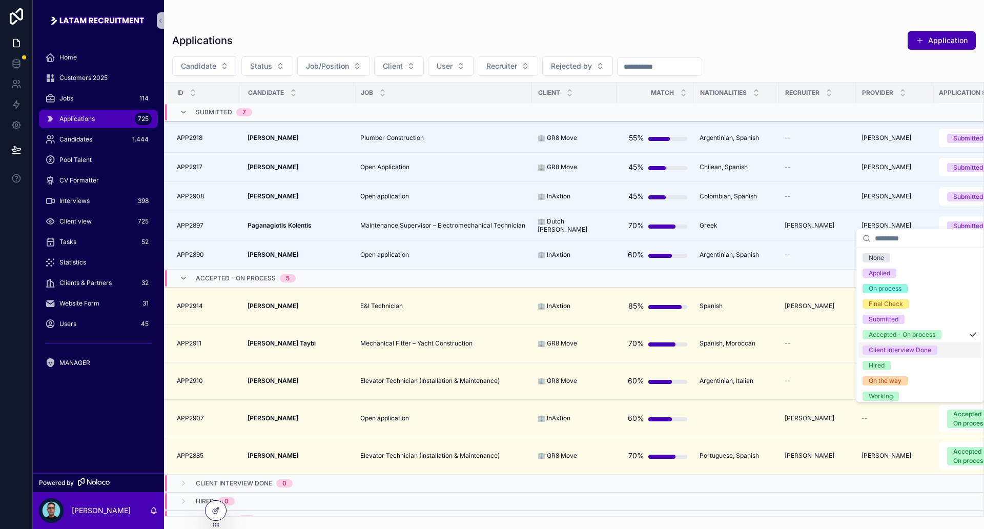
scroll to position [50, 0]
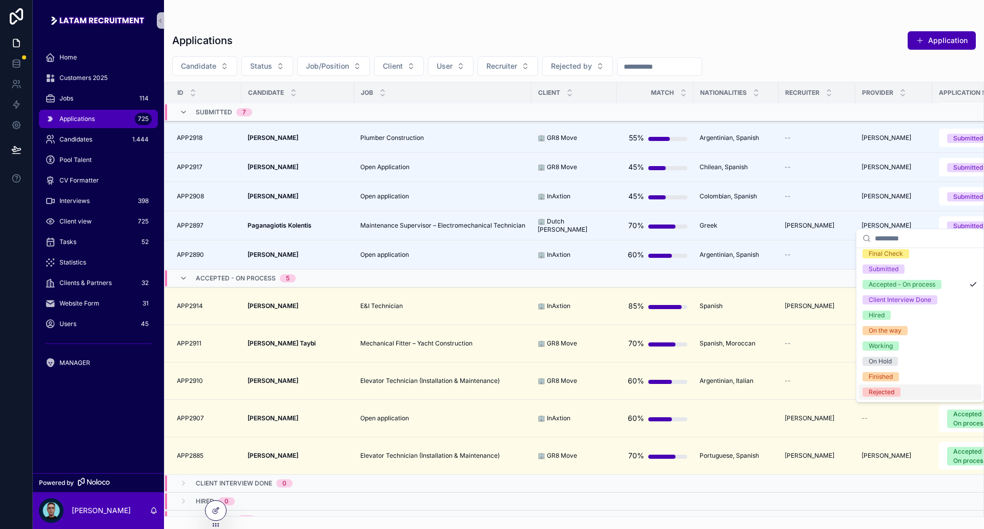
click at [904, 389] on div "Rejected" at bounding box center [920, 391] width 123 height 15
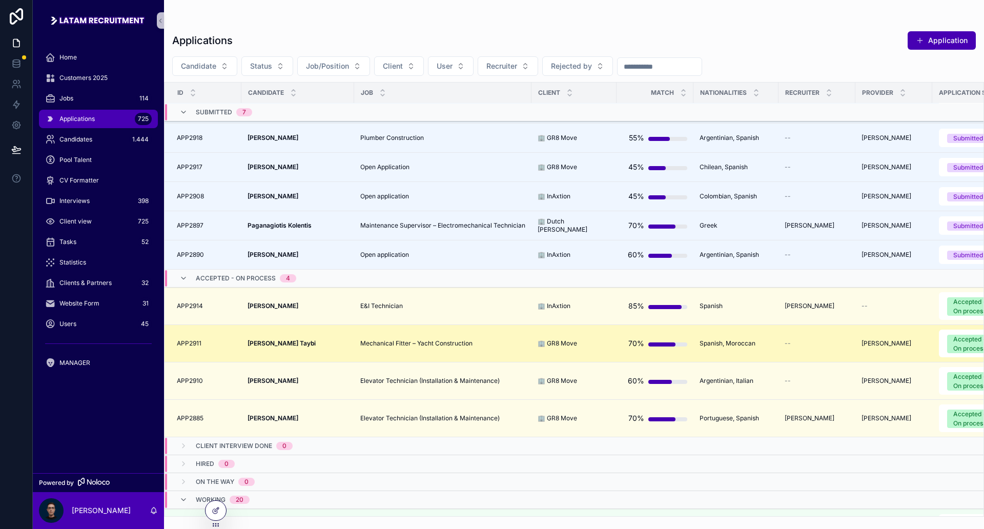
click at [296, 347] on strong "[PERSON_NAME] Taybi" at bounding box center [282, 343] width 68 height 8
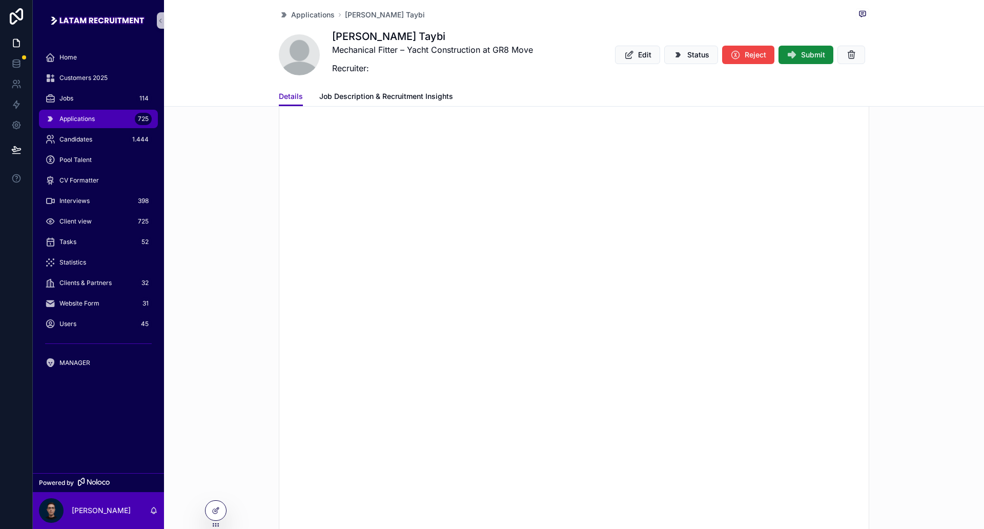
scroll to position [1538, 0]
click at [103, 133] on div "Candidates 1.444" at bounding box center [98, 139] width 107 height 16
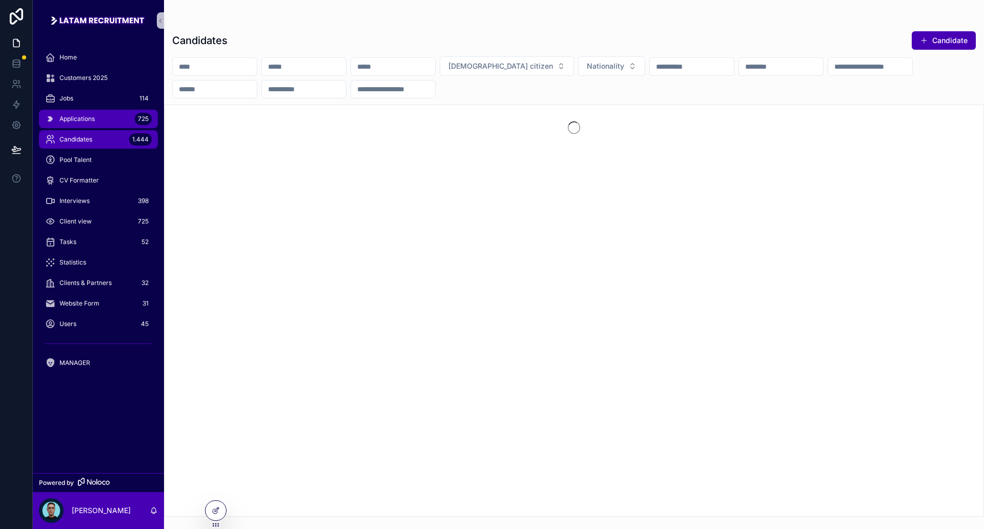
click at [98, 119] on div "Applications 725" at bounding box center [98, 119] width 107 height 16
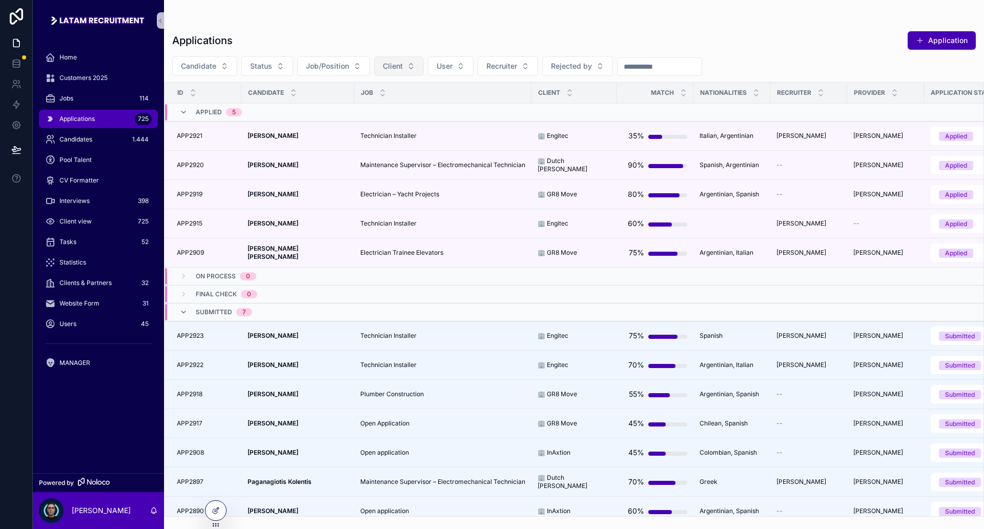
click at [403, 69] on button "Client" at bounding box center [399, 65] width 50 height 19
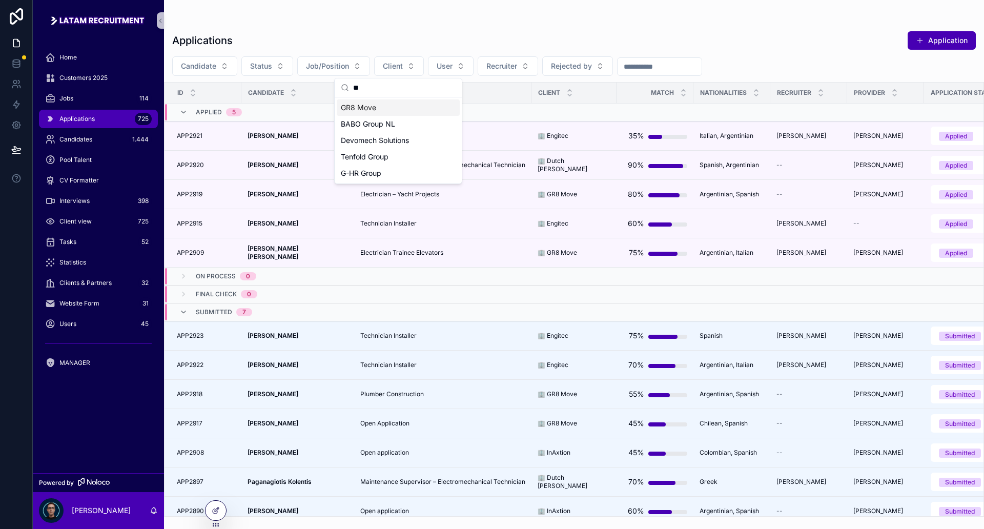
type input "**"
click at [404, 103] on th "Job" at bounding box center [442, 93] width 177 height 21
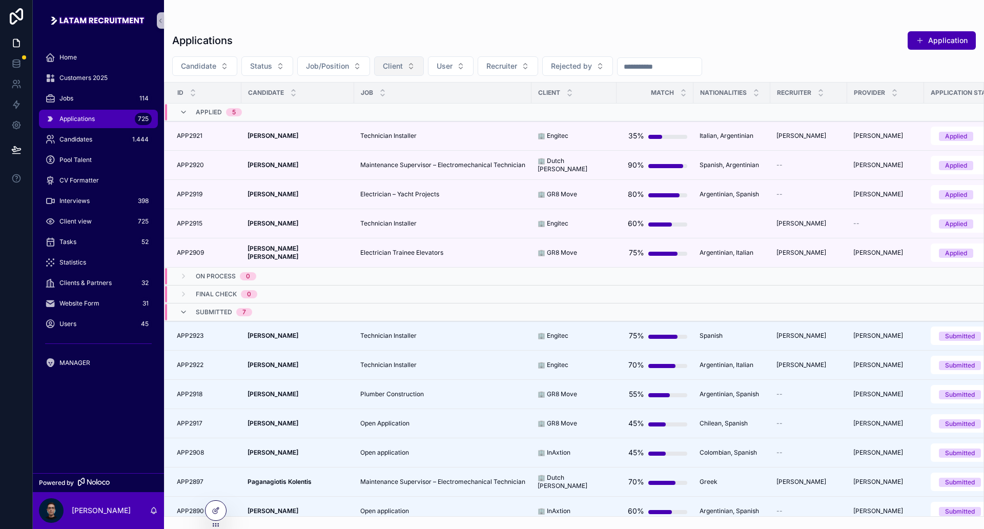
click at [399, 72] on button "Client" at bounding box center [399, 65] width 50 height 19
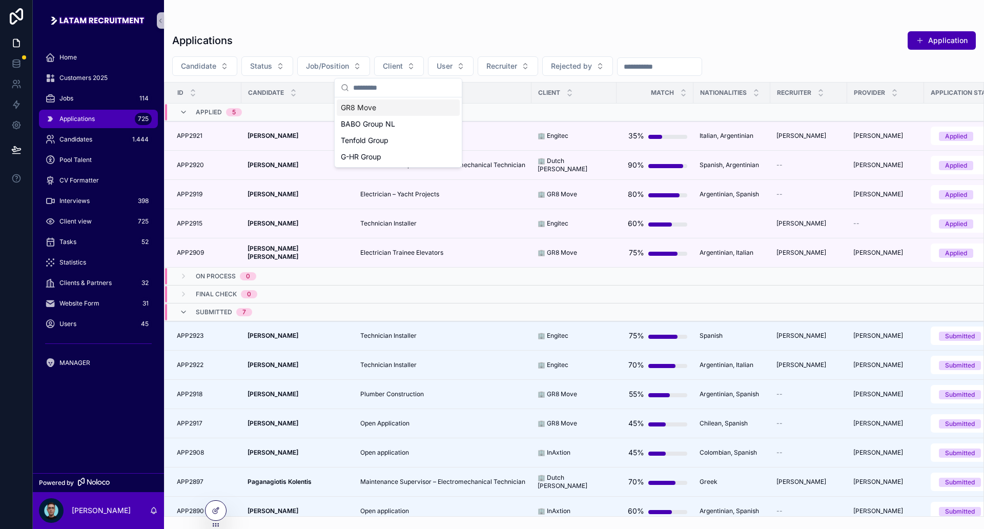
click at [394, 109] on div "GR8 Move" at bounding box center [398, 107] width 123 height 16
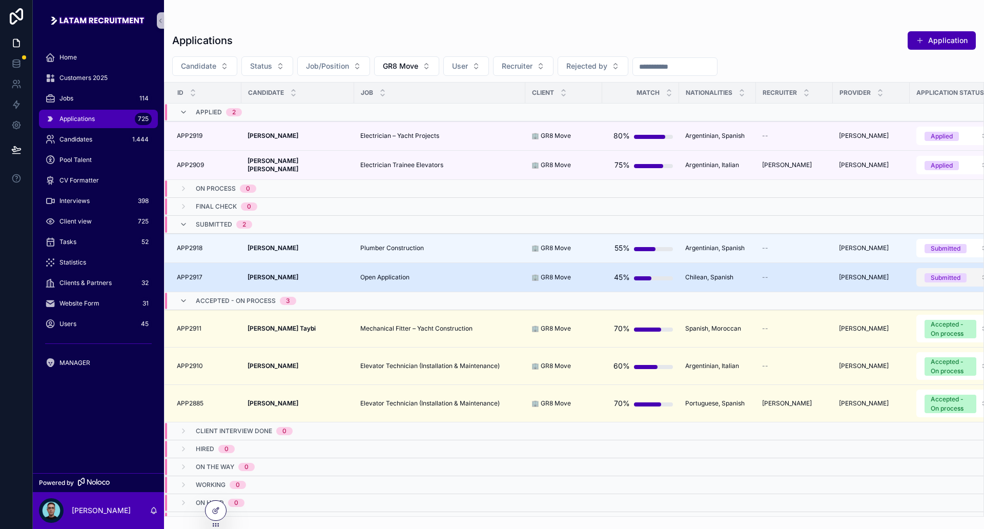
click at [944, 279] on div "Submitted" at bounding box center [946, 277] width 30 height 9
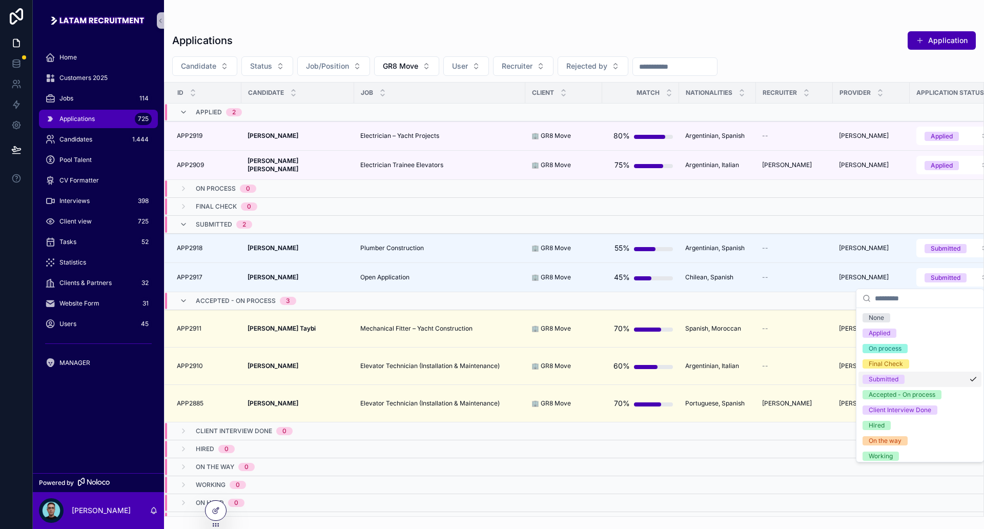
scroll to position [50, 0]
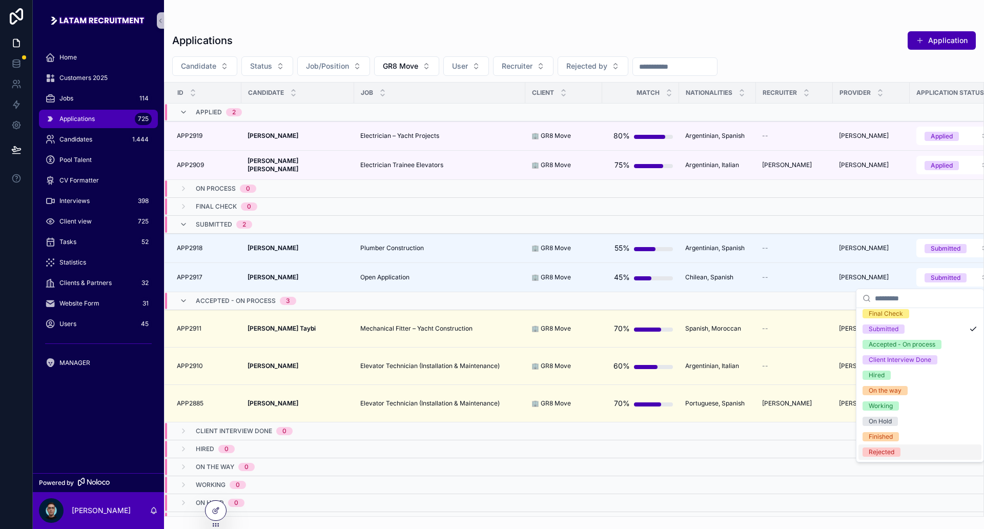
click at [898, 448] on span "Rejected" at bounding box center [882, 452] width 38 height 9
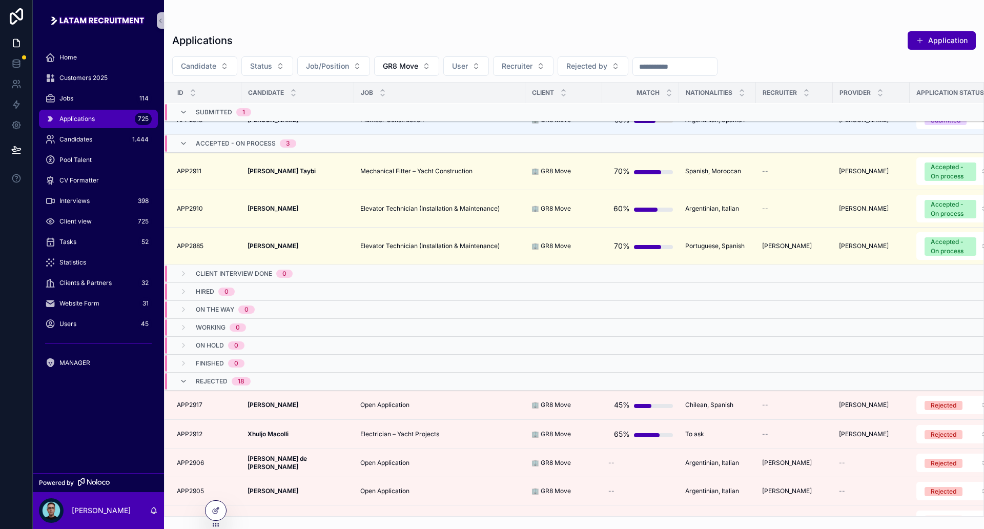
scroll to position [0, 0]
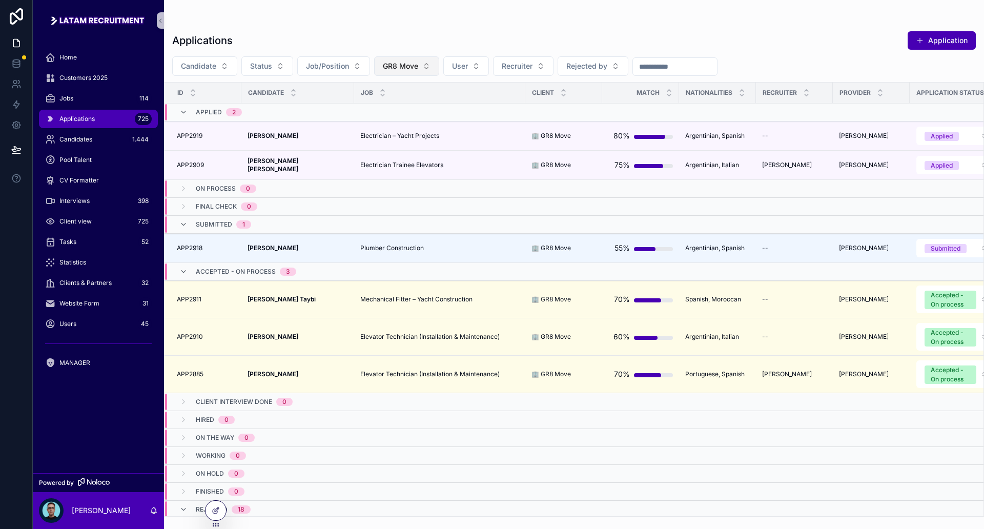
drag, startPoint x: 403, startPoint y: 67, endPoint x: 411, endPoint y: 69, distance: 8.0
click at [403, 68] on span "GR8 Move" at bounding box center [400, 66] width 35 height 10
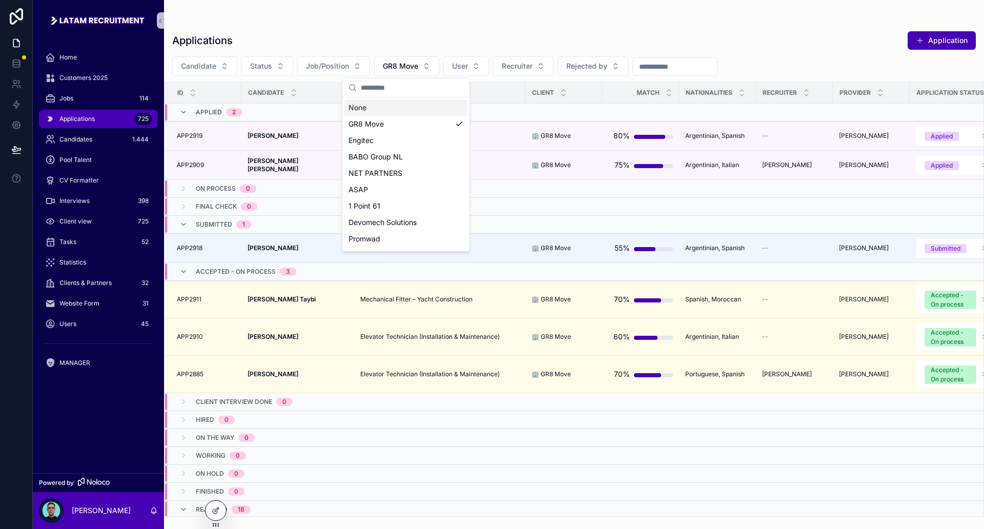
click at [404, 107] on div "None" at bounding box center [405, 107] width 123 height 16
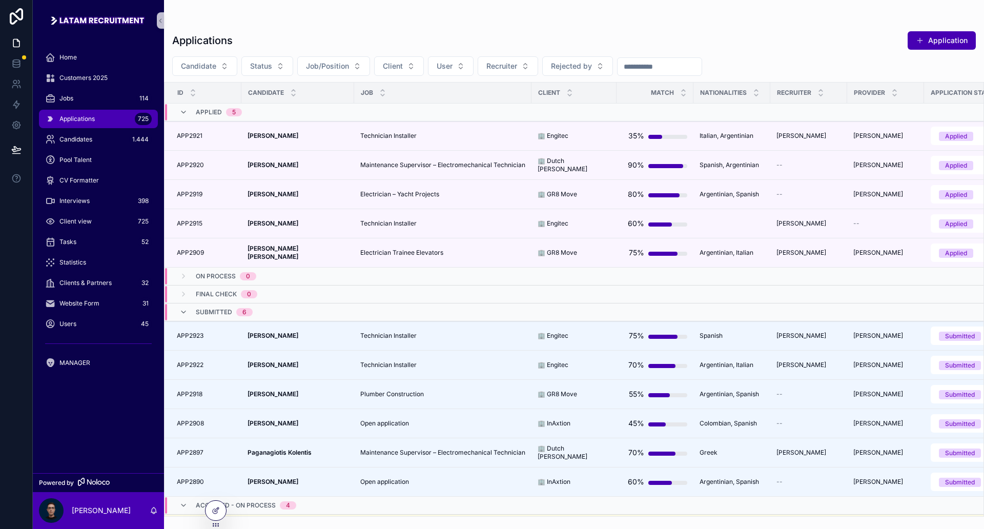
click at [429, 26] on div "Applications Application Candidate Status Job/Position Client User Recruiter Re…" at bounding box center [574, 271] width 820 height 492
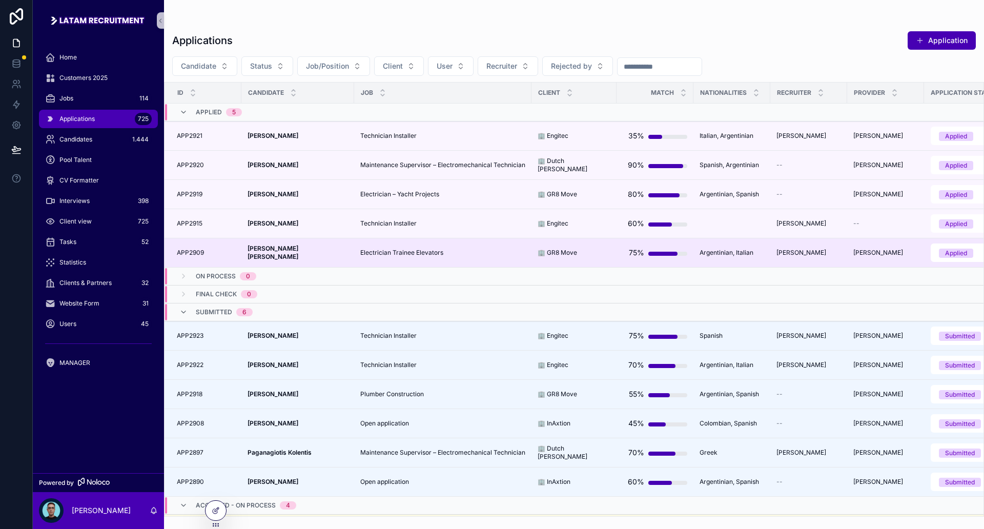
click at [429, 256] on span "Electrician Trainee Elevators" at bounding box center [401, 253] width 83 height 8
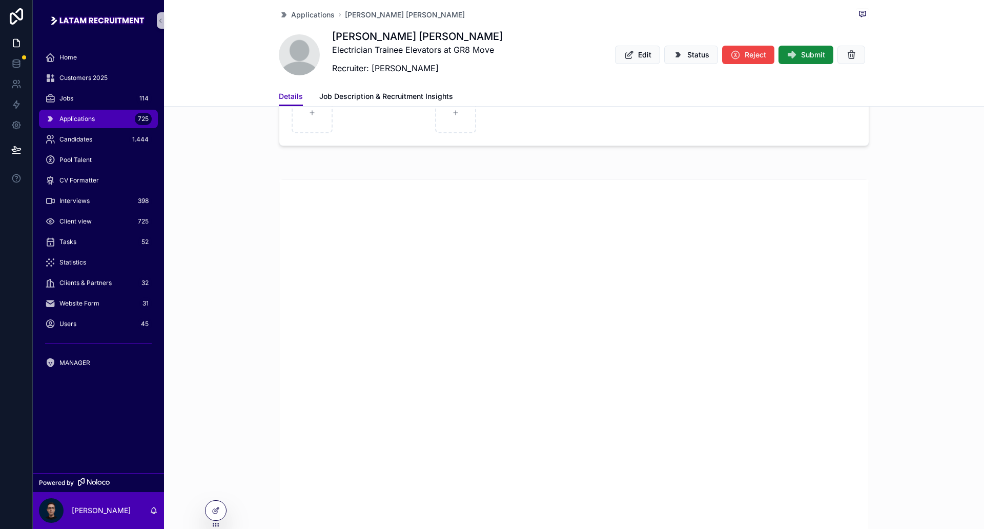
scroll to position [1602, 0]
click at [291, 17] on span "Applications" at bounding box center [313, 15] width 44 height 10
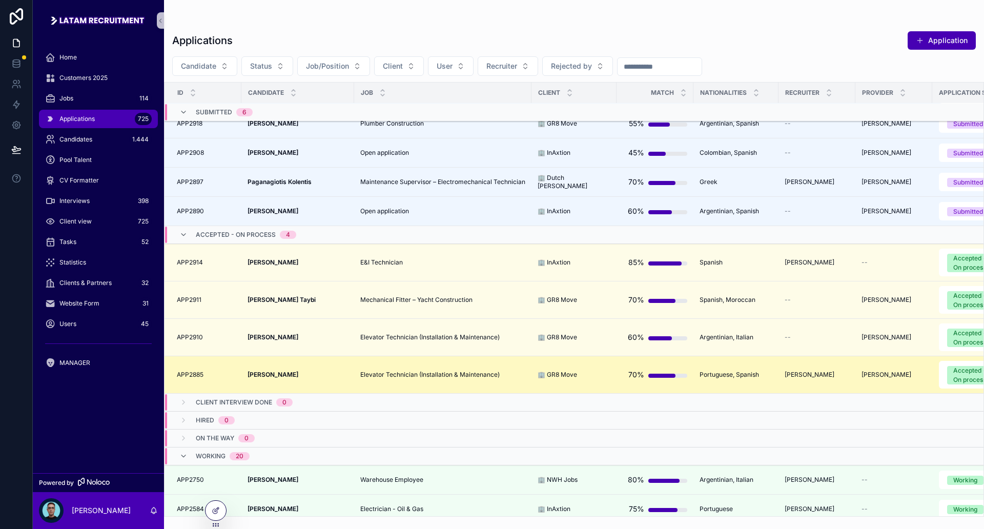
scroll to position [192, 0]
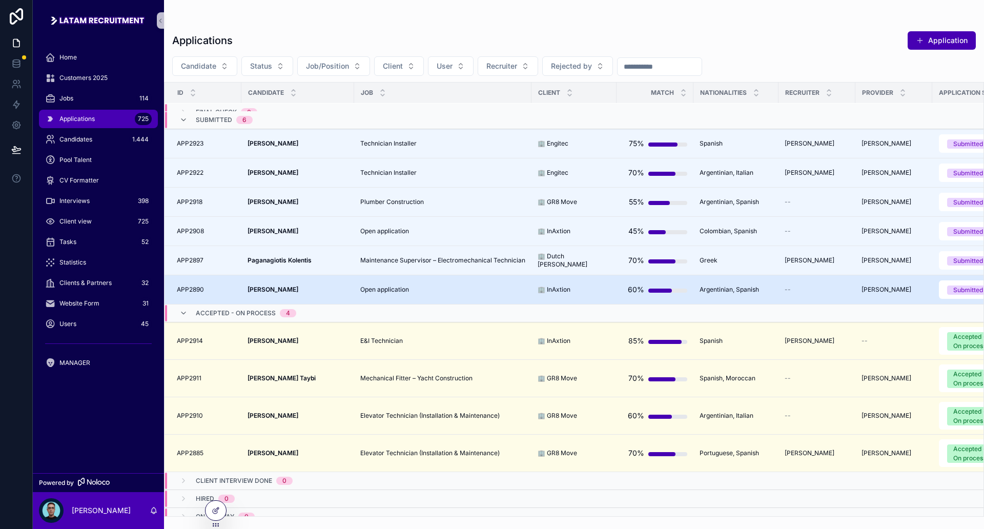
click at [375, 293] on span "Open application" at bounding box center [384, 290] width 49 height 8
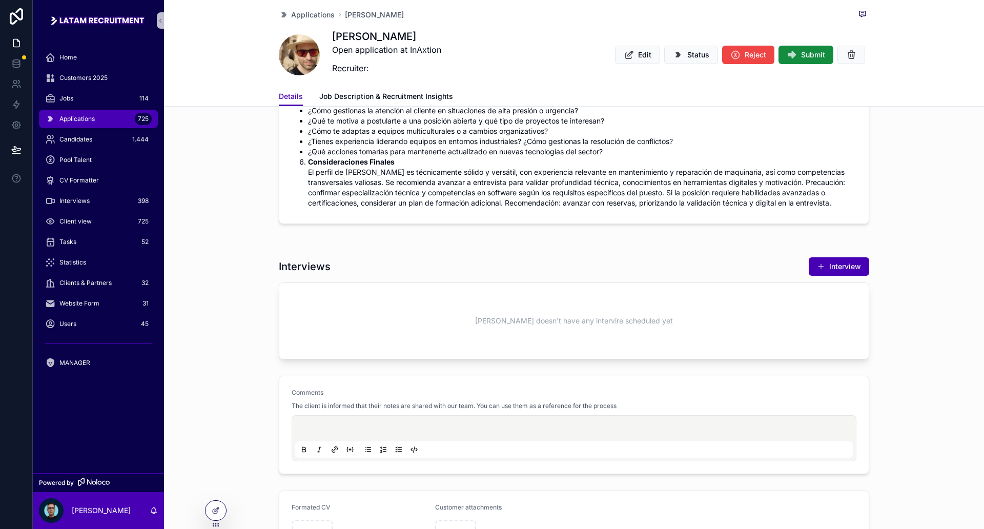
scroll to position [897, 0]
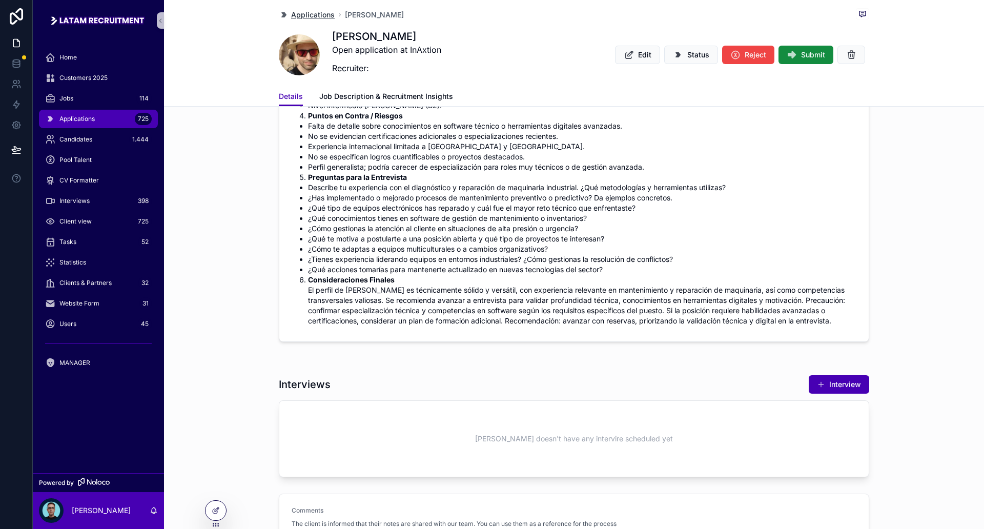
click at [311, 14] on span "Applications" at bounding box center [313, 15] width 44 height 10
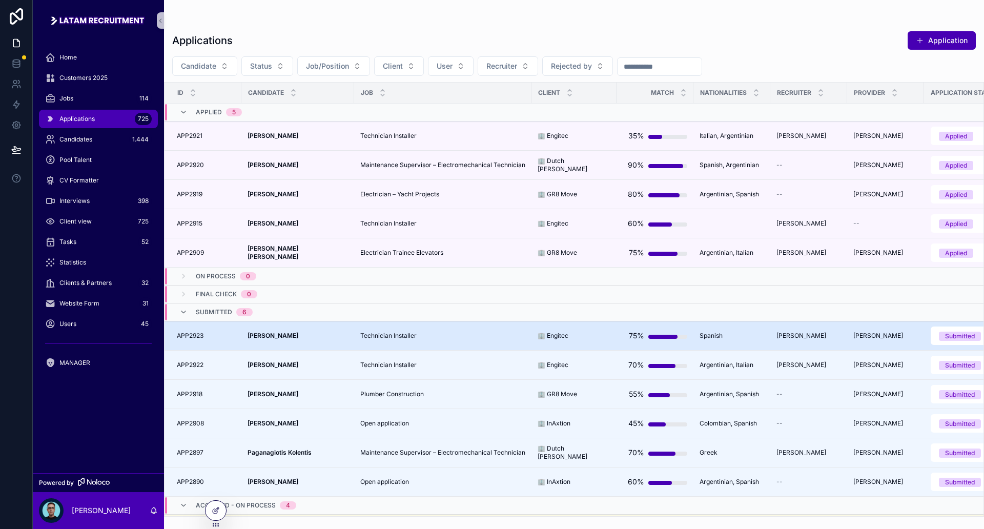
scroll to position [64, 0]
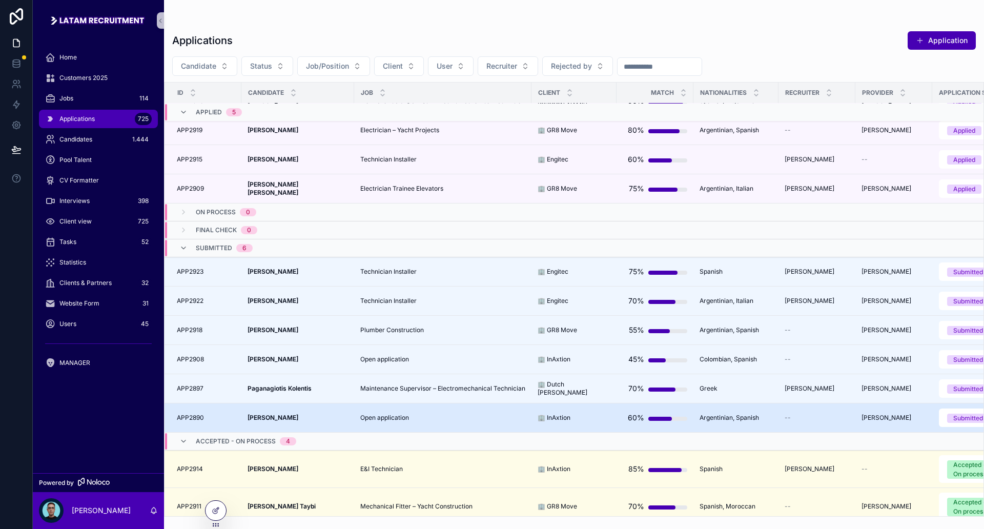
click at [513, 419] on div "Open application Open application" at bounding box center [442, 418] width 165 height 8
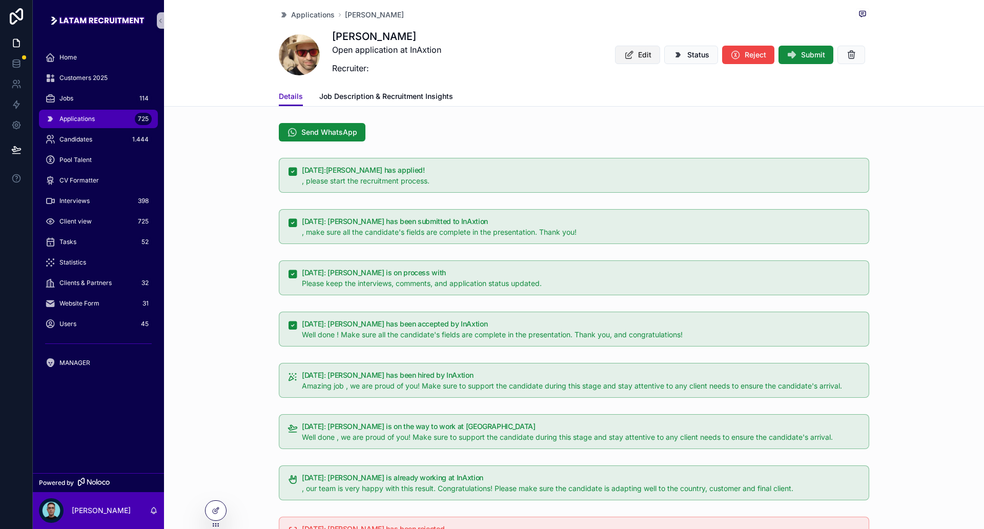
click at [633, 59] on button "Edit" at bounding box center [637, 55] width 45 height 18
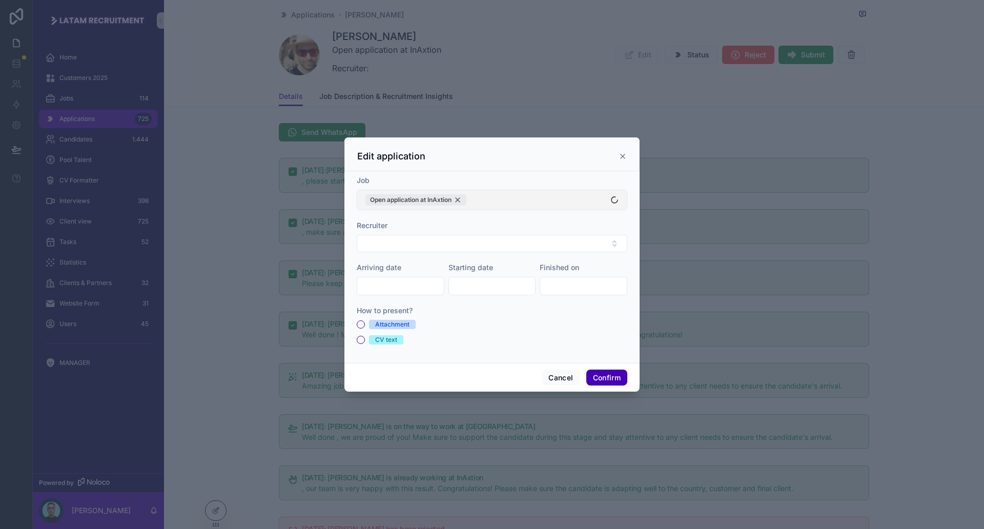
click at [466, 196] on div "Open application at InAxtion" at bounding box center [415, 199] width 101 height 11
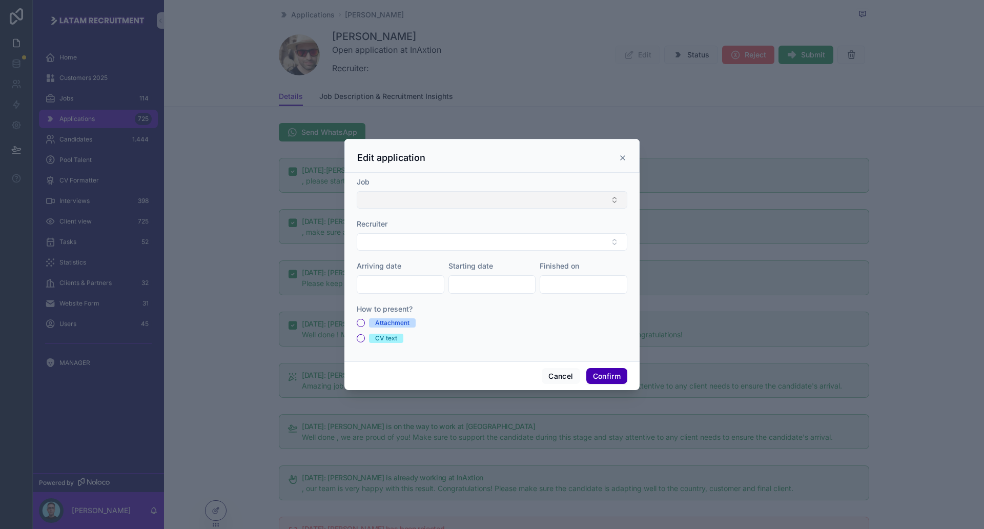
click at [461, 204] on button "Select Button" at bounding box center [492, 199] width 271 height 17
type input "*"
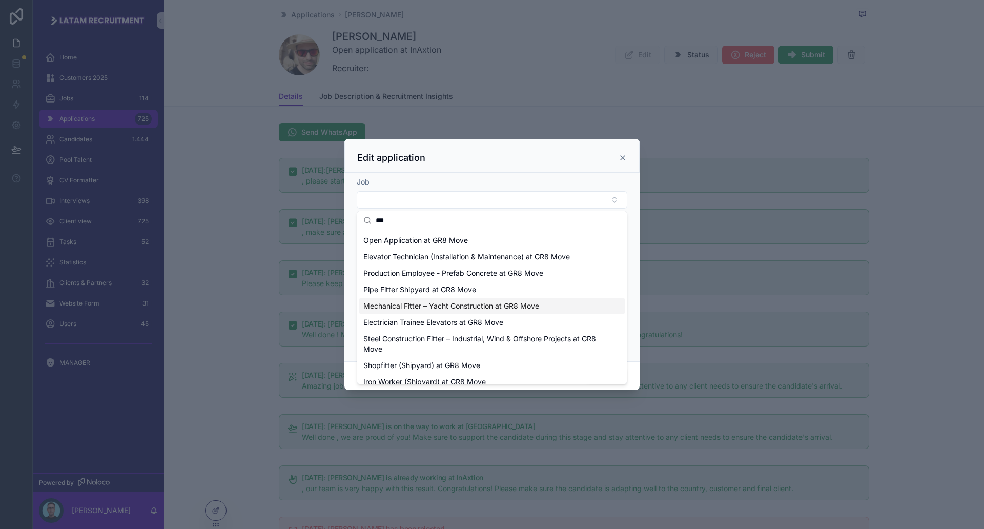
type input "***"
click at [480, 304] on span "Mechanical Fitter – Yacht Construction at GR8 Move" at bounding box center [451, 306] width 176 height 10
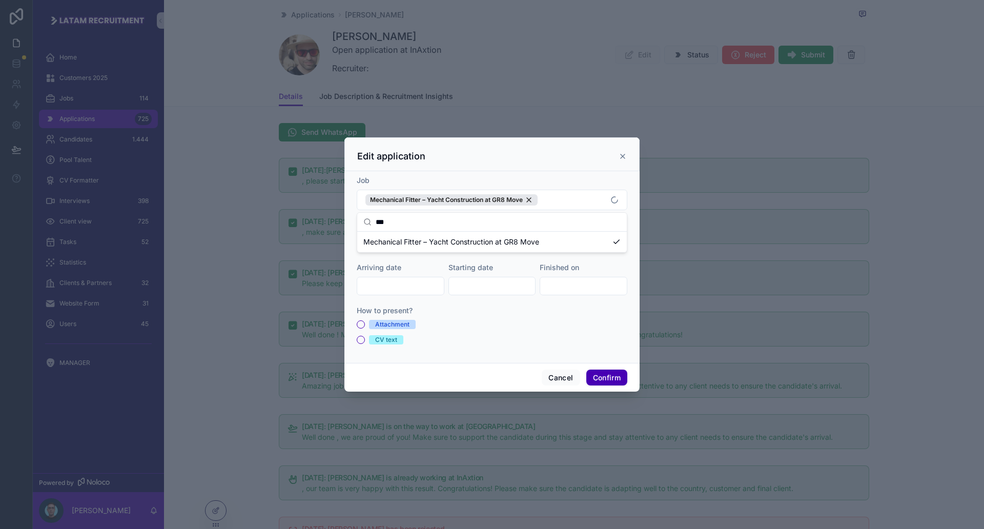
click at [556, 164] on div "Edit application" at bounding box center [491, 154] width 295 height 34
click at [604, 377] on button "Confirm" at bounding box center [606, 378] width 41 height 16
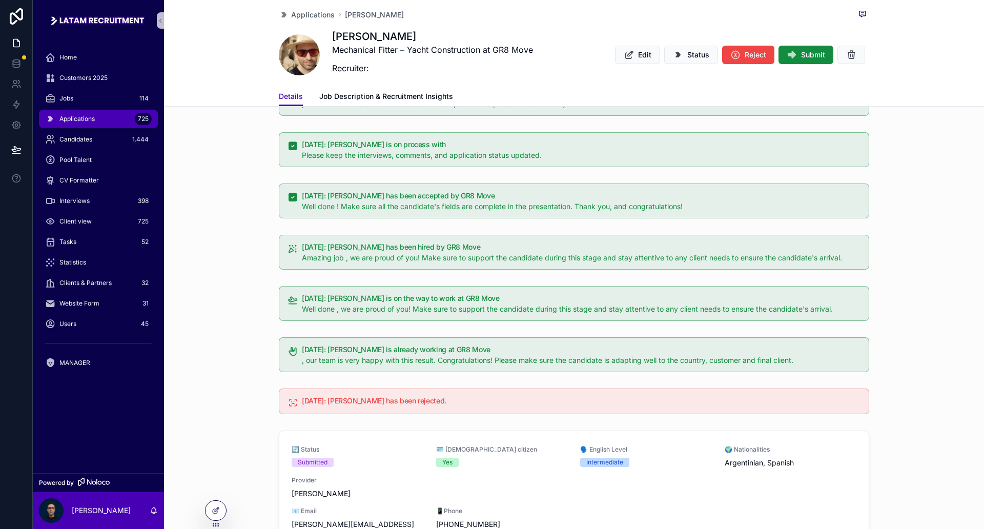
scroll to position [256, 0]
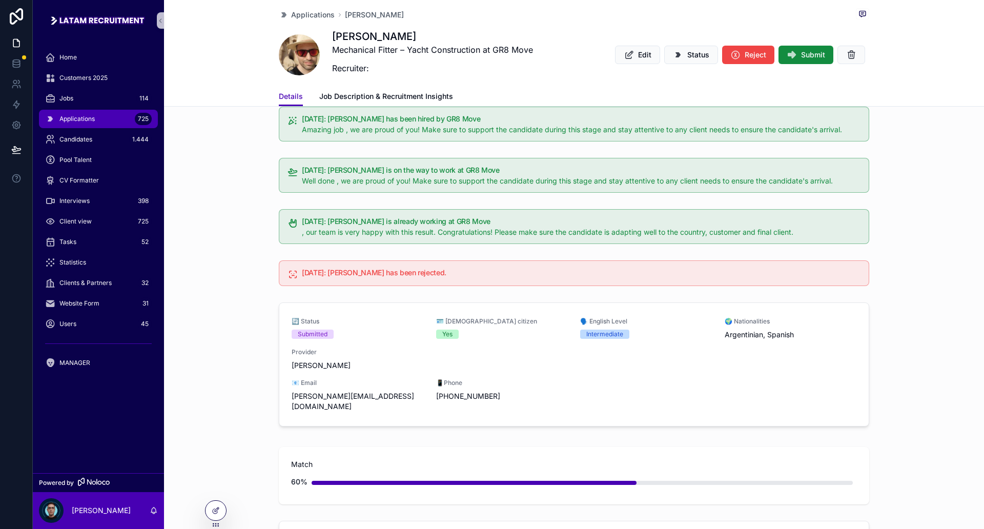
click at [257, 240] on div "12-09-2025: Joaquín Balzola is already working at GR8 Move , our team is very h…" at bounding box center [574, 226] width 820 height 43
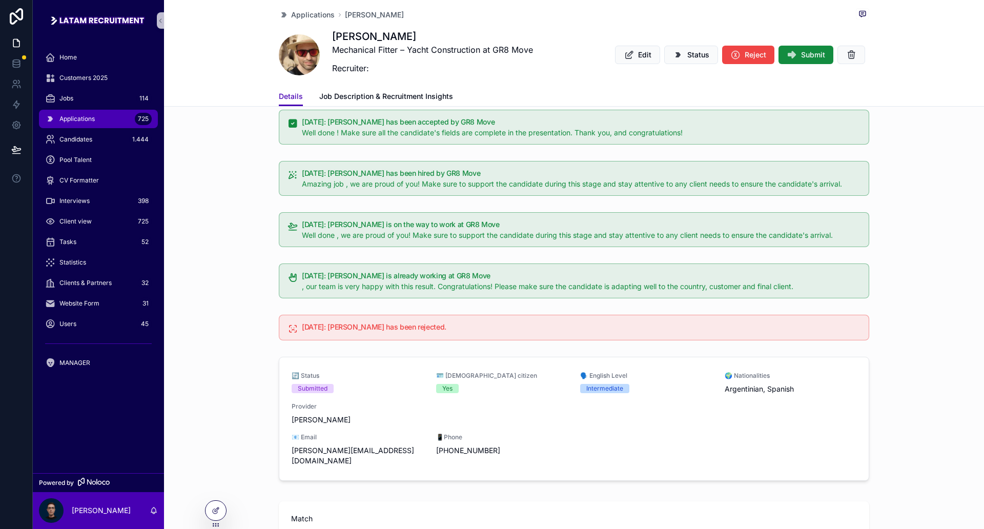
scroll to position [128, 0]
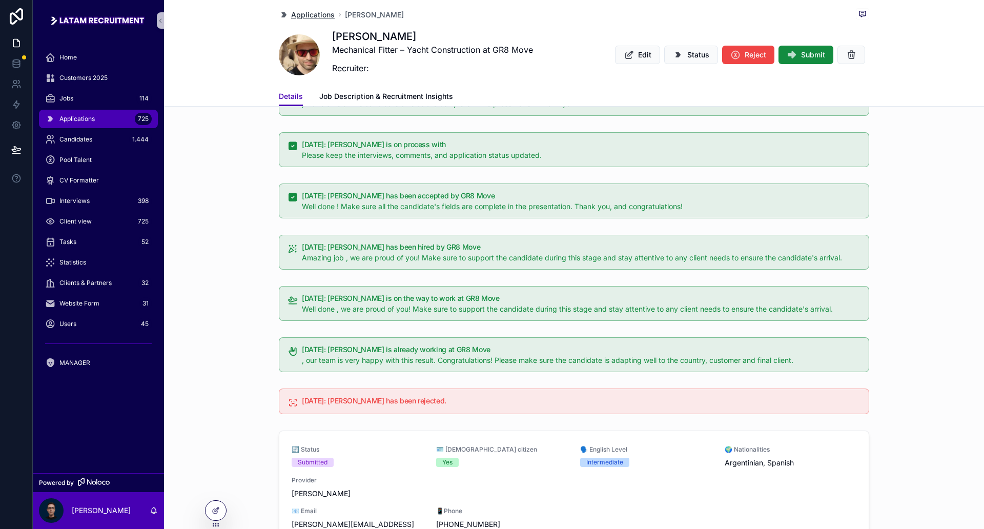
click at [301, 18] on span "Applications" at bounding box center [313, 15] width 44 height 10
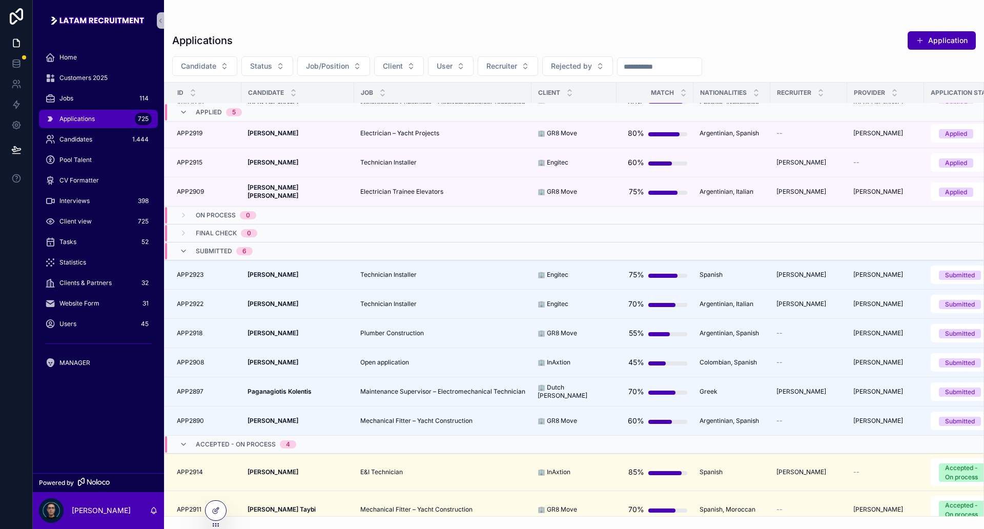
scroll to position [64, 0]
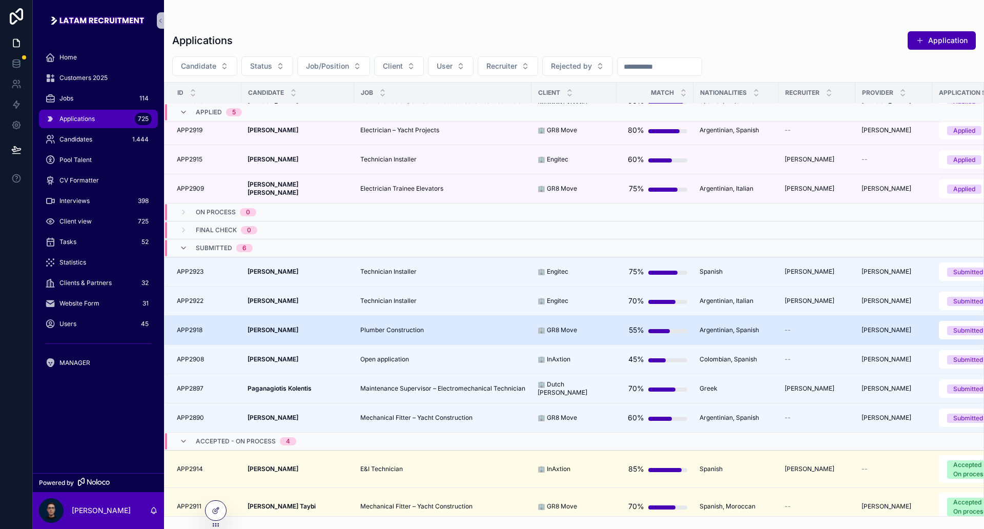
drag, startPoint x: 450, startPoint y: 337, endPoint x: 455, endPoint y: 343, distance: 7.7
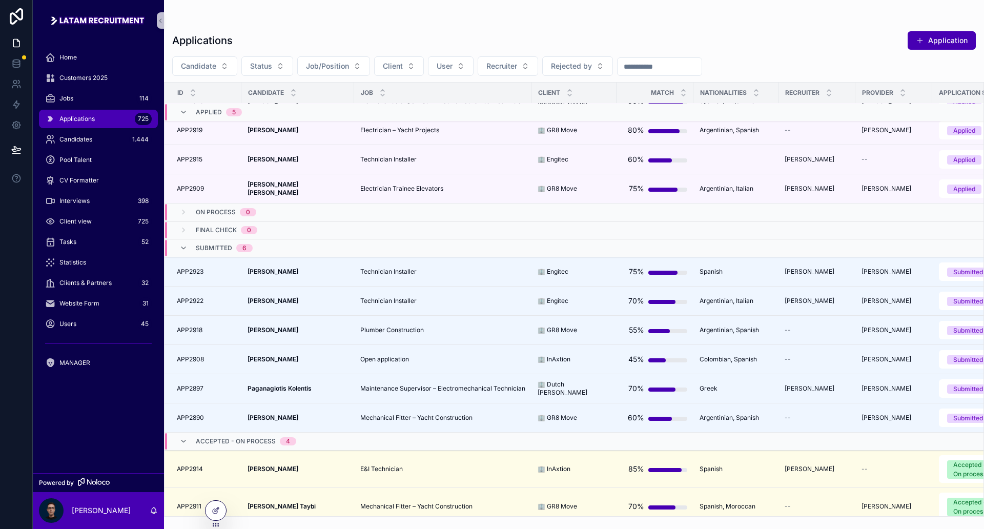
drag, startPoint x: 455, startPoint y: 343, endPoint x: 413, endPoint y: 210, distance: 140.1
click at [413, 210] on div "On process 0" at bounding box center [348, 212] width 366 height 16
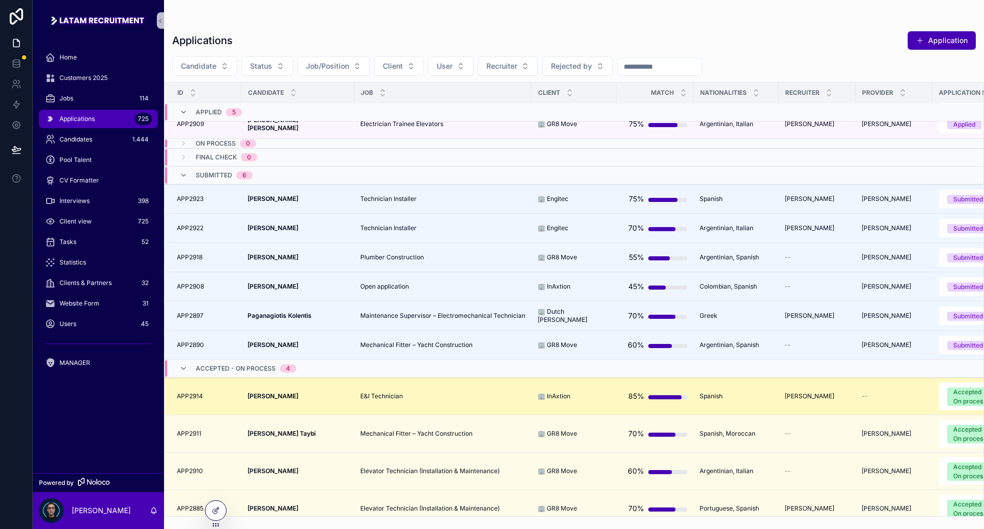
scroll to position [128, 0]
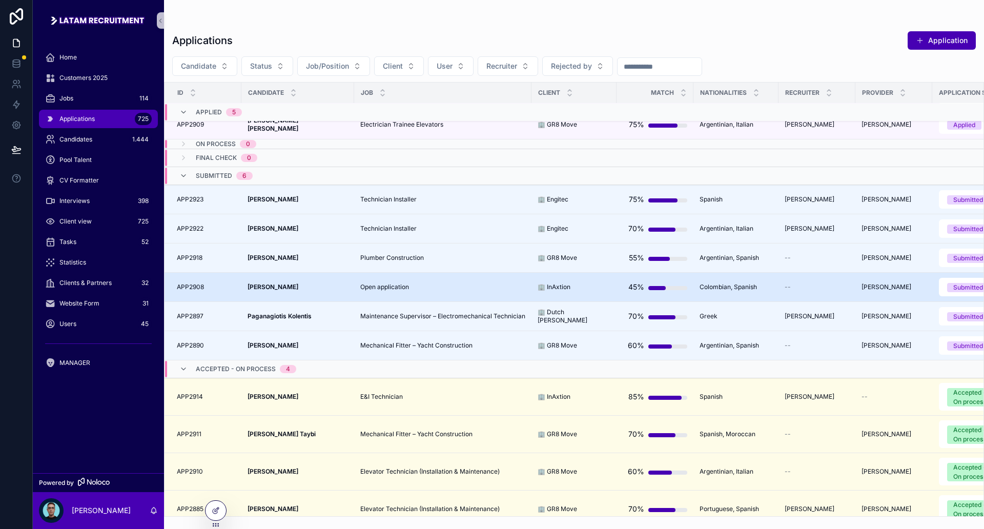
click at [398, 285] on span "Open application" at bounding box center [384, 287] width 49 height 8
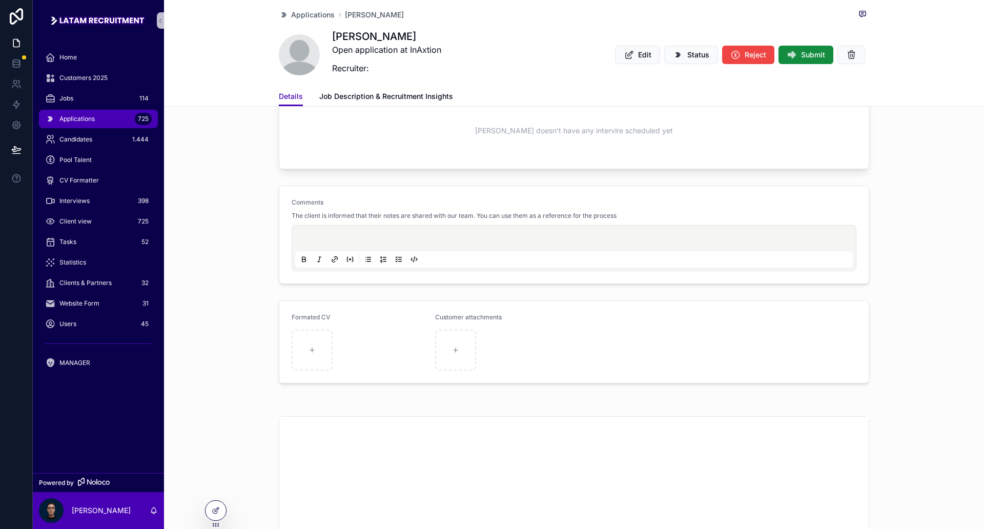
scroll to position [1538, 0]
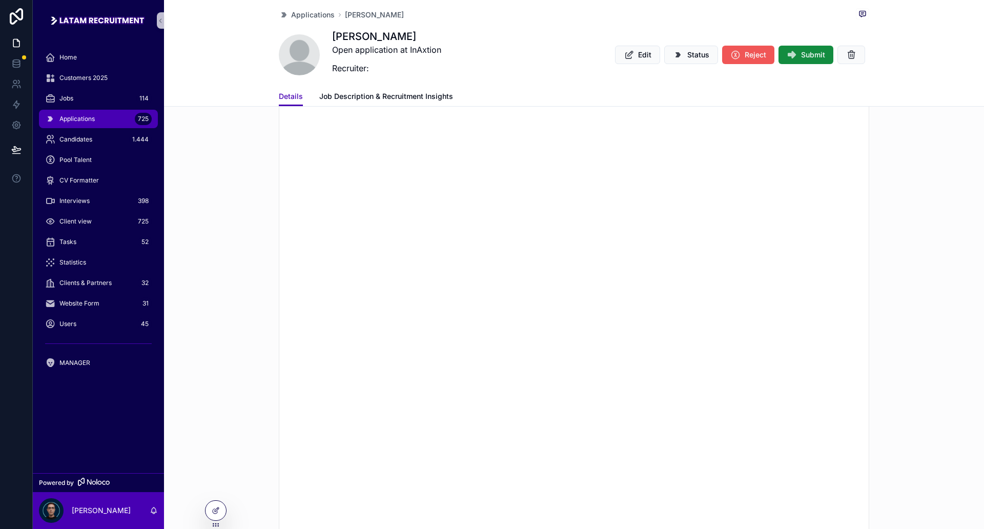
click at [745, 54] on span "Reject" at bounding box center [756, 55] width 22 height 10
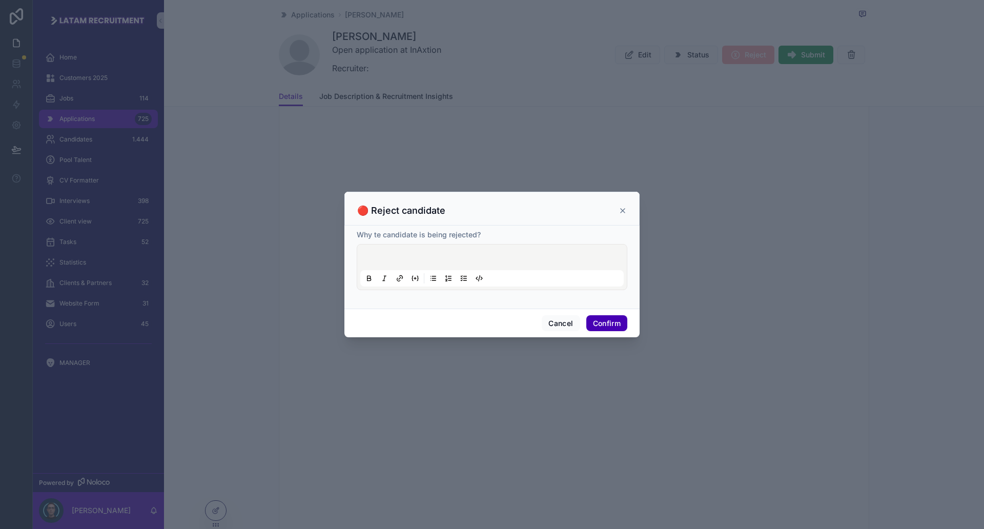
click at [609, 322] on button "Confirm" at bounding box center [606, 323] width 41 height 16
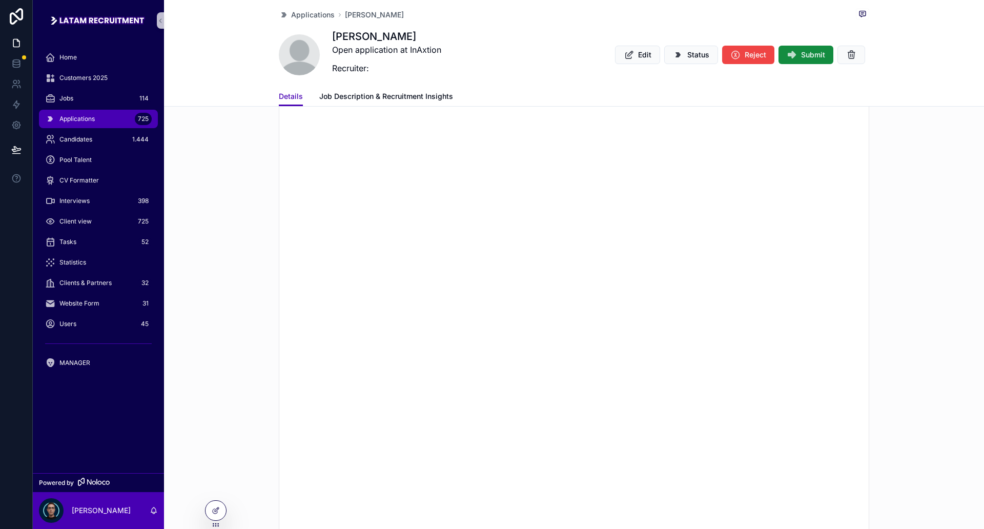
click at [308, 8] on div "Applications Christian Bernal Salcedo" at bounding box center [574, 14] width 591 height 13
click at [301, 16] on span "Applications" at bounding box center [313, 15] width 44 height 10
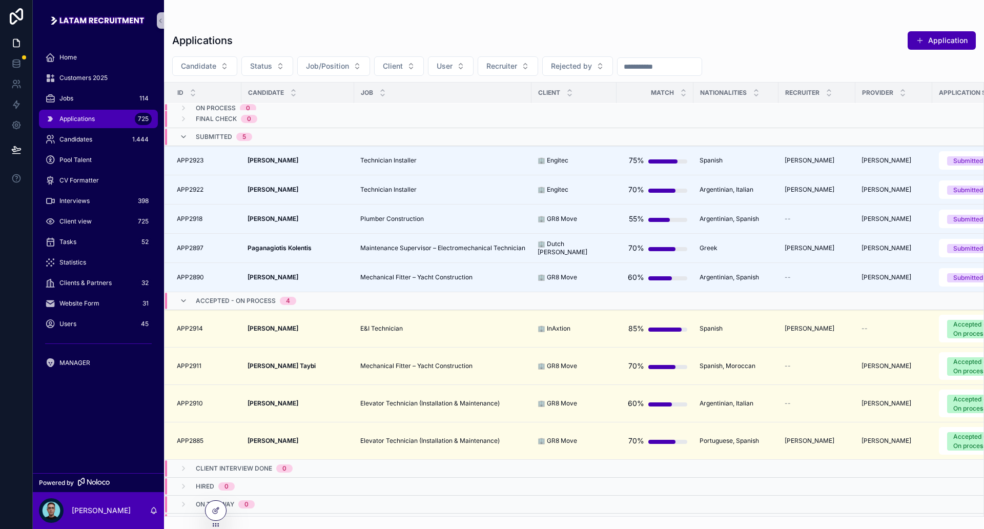
scroll to position [192, 0]
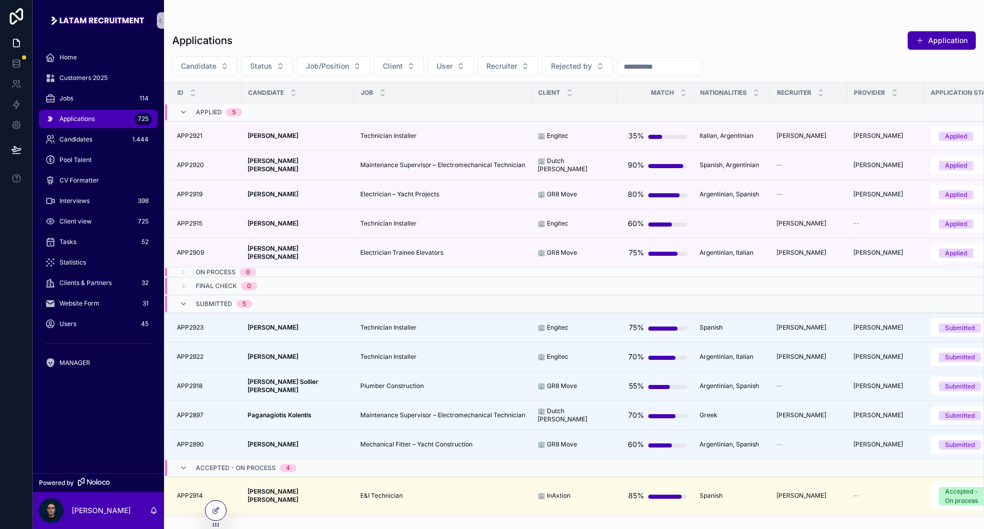
click at [496, 31] on div "Applications Application" at bounding box center [574, 40] width 804 height 19
click at [491, 32] on div "Applications Application" at bounding box center [574, 40] width 804 height 19
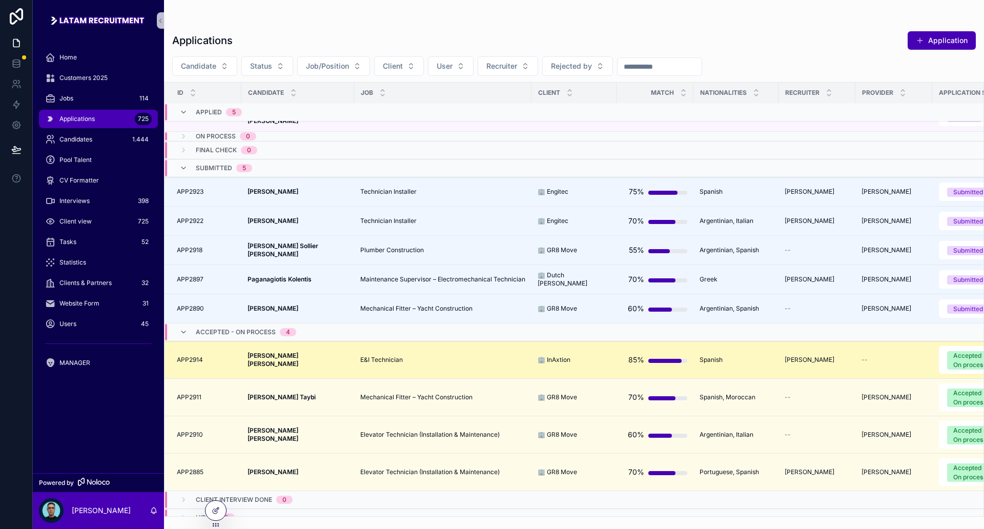
scroll to position [128, 0]
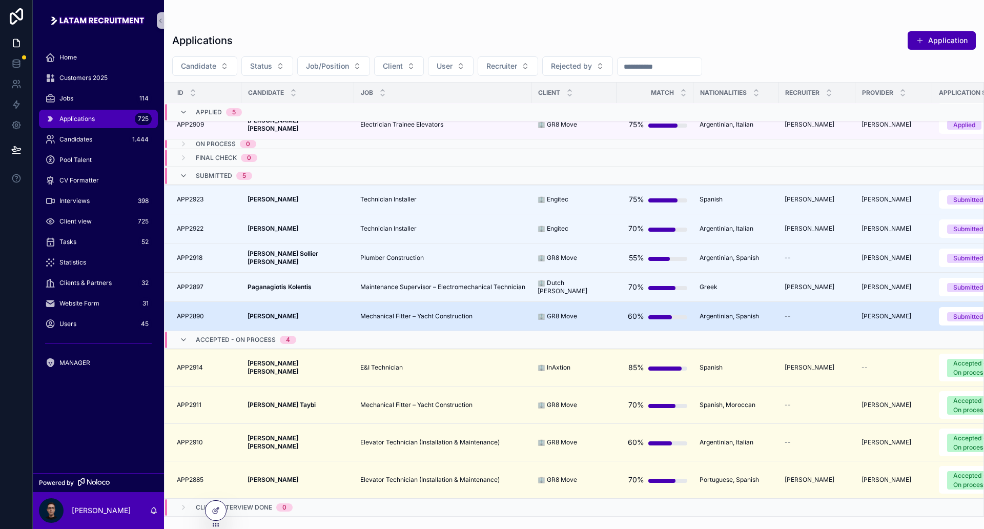
click at [363, 315] on span "Mechanical Fitter – Yacht Construction" at bounding box center [416, 316] width 112 height 8
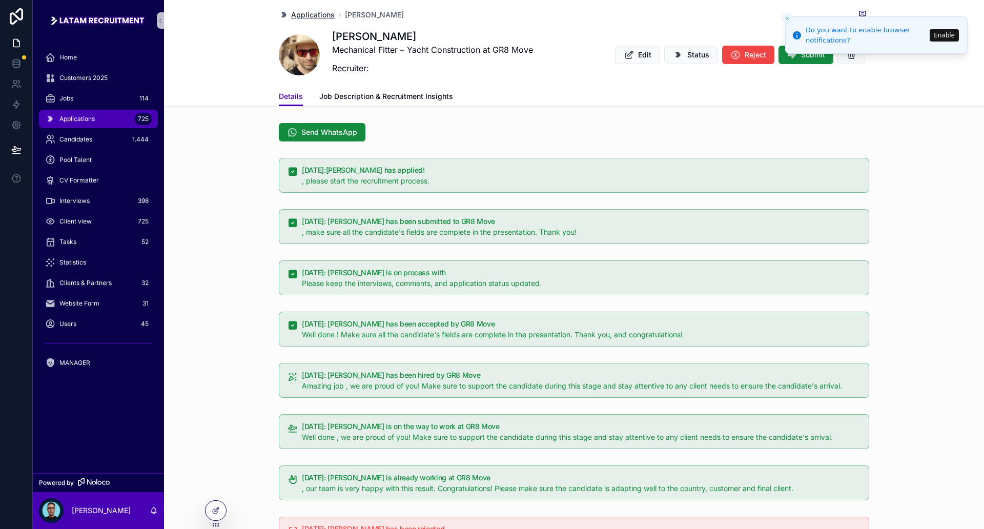
click at [295, 12] on span "Applications" at bounding box center [313, 15] width 44 height 10
